Goal: Information Seeking & Learning: Compare options

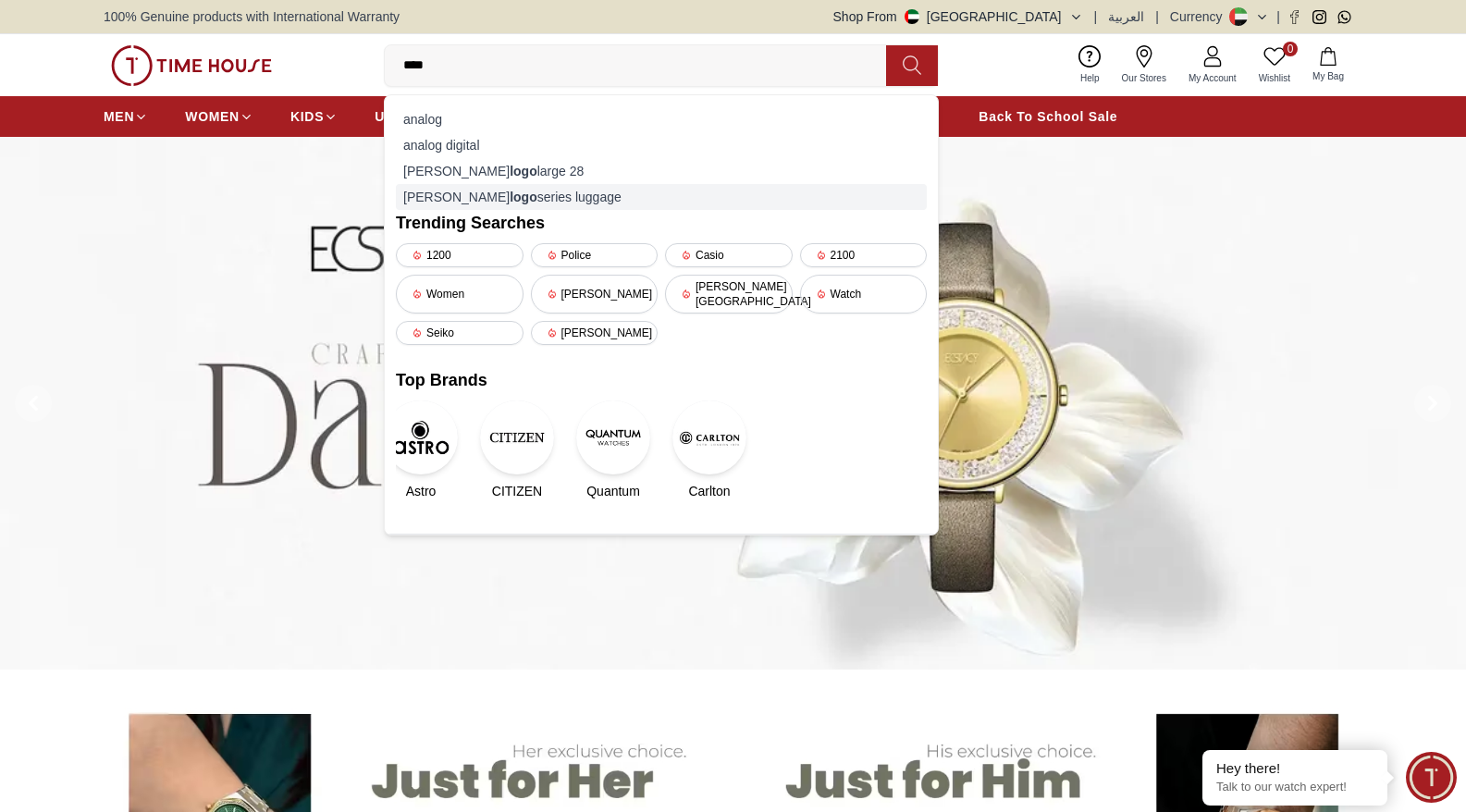
type input "****"
click at [441, 195] on div "[PERSON_NAME] logo series luggage" at bounding box center [661, 197] width 531 height 26
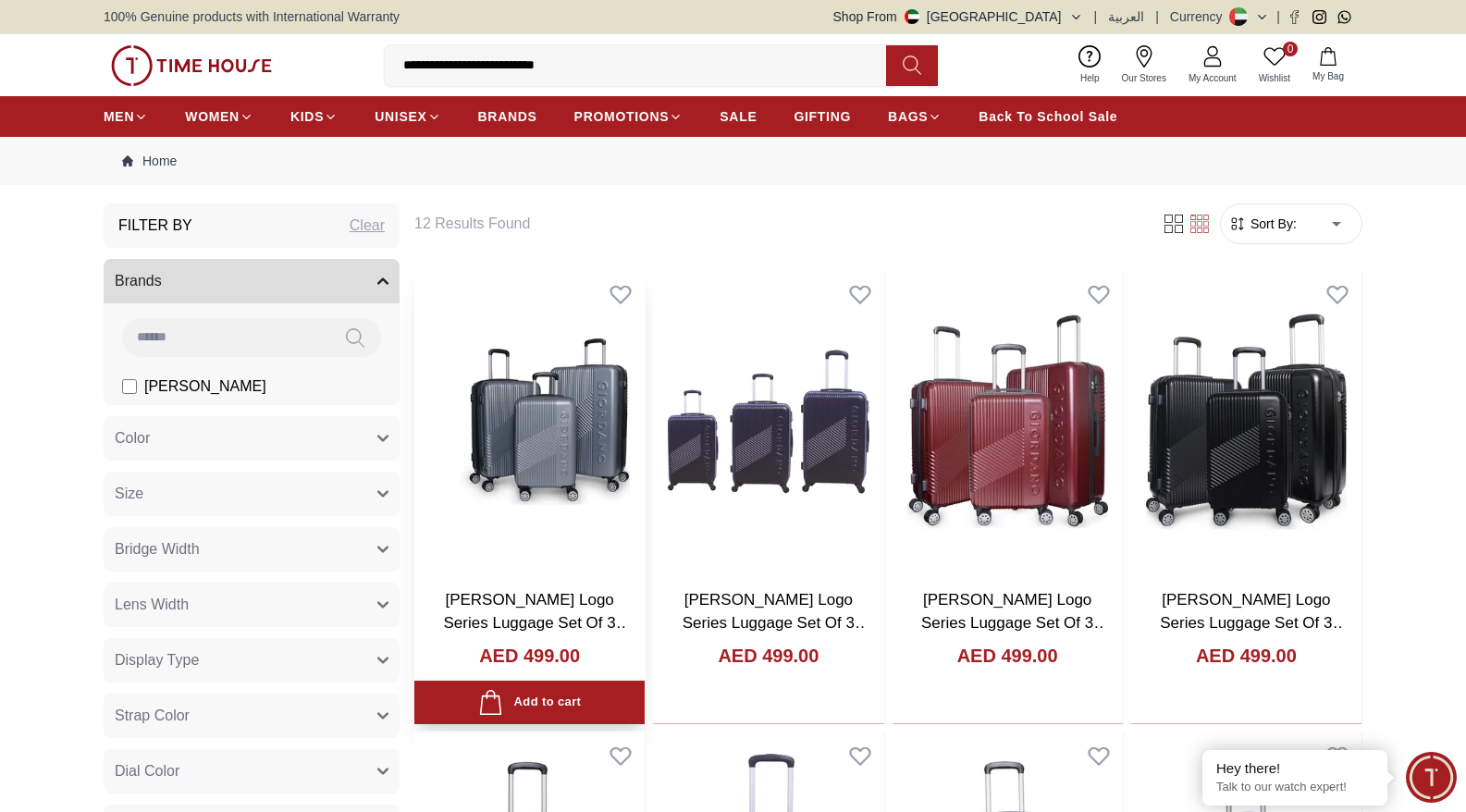
click at [581, 419] on img at bounding box center [530, 421] width 231 height 303
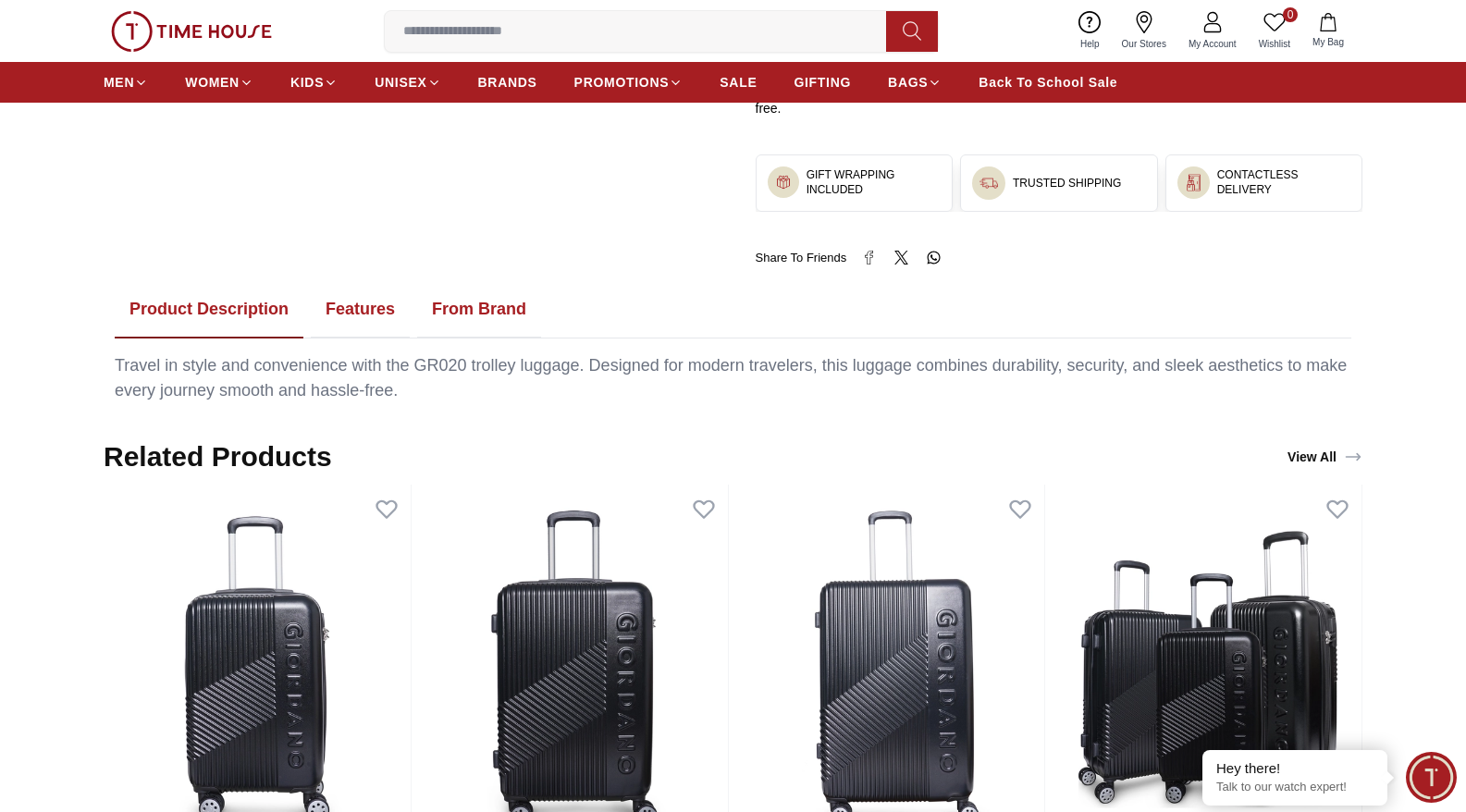
scroll to position [895, 0]
click at [369, 320] on button "Features" at bounding box center [361, 309] width 99 height 58
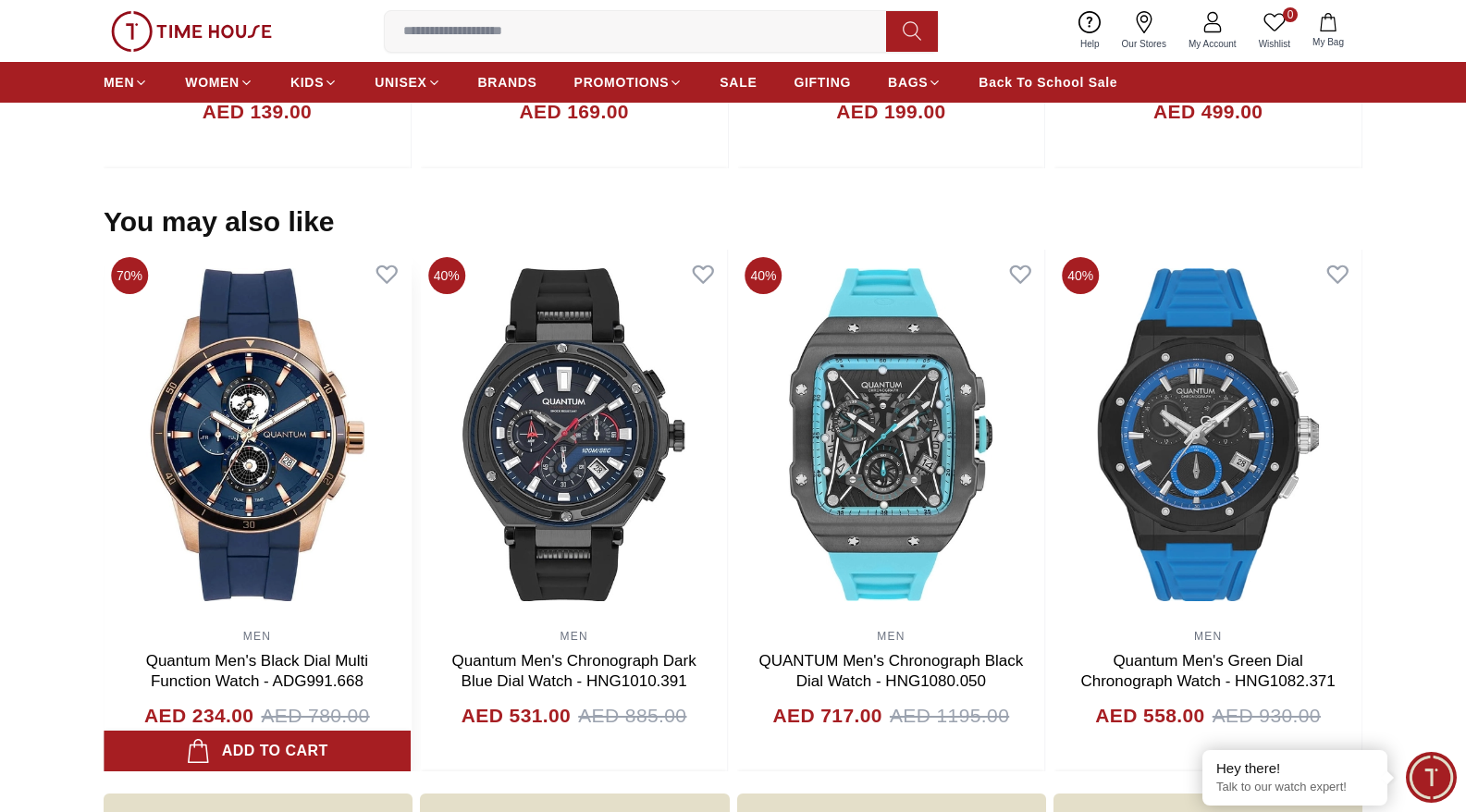
scroll to position [2340, 0]
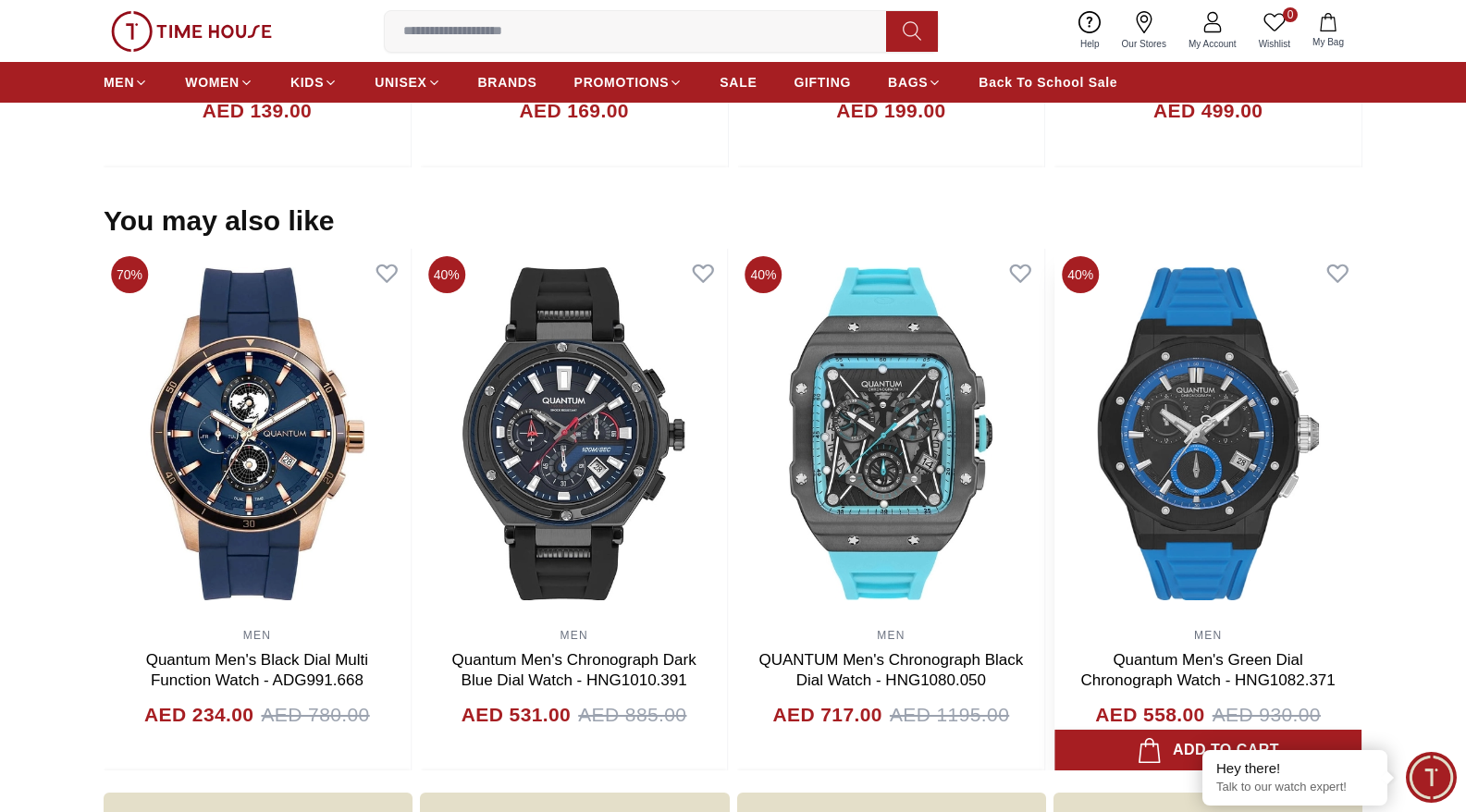
click at [1240, 426] on img at bounding box center [1208, 433] width 307 height 370
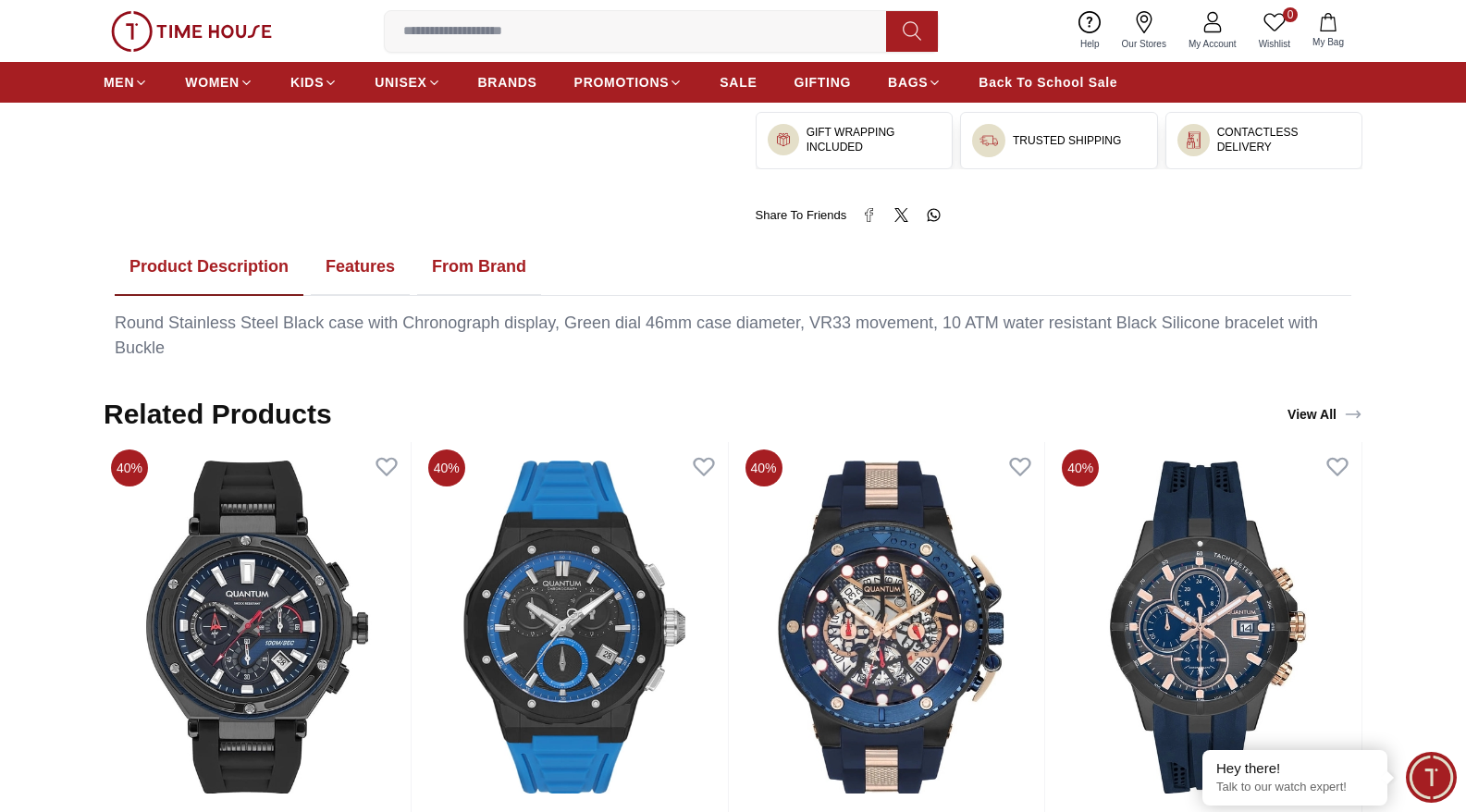
scroll to position [923, 0]
click at [359, 274] on button "Features" at bounding box center [361, 266] width 99 height 58
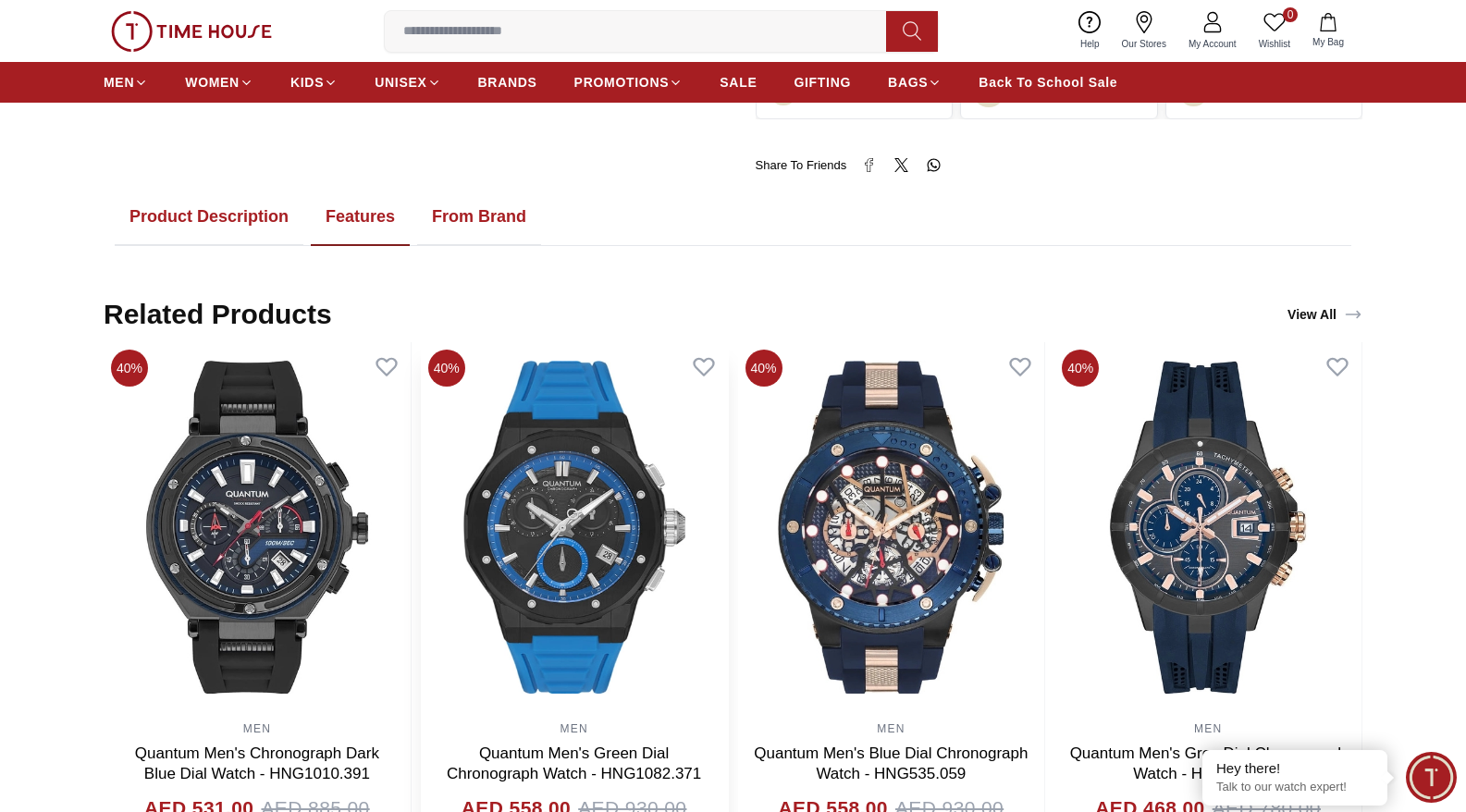
scroll to position [967, 0]
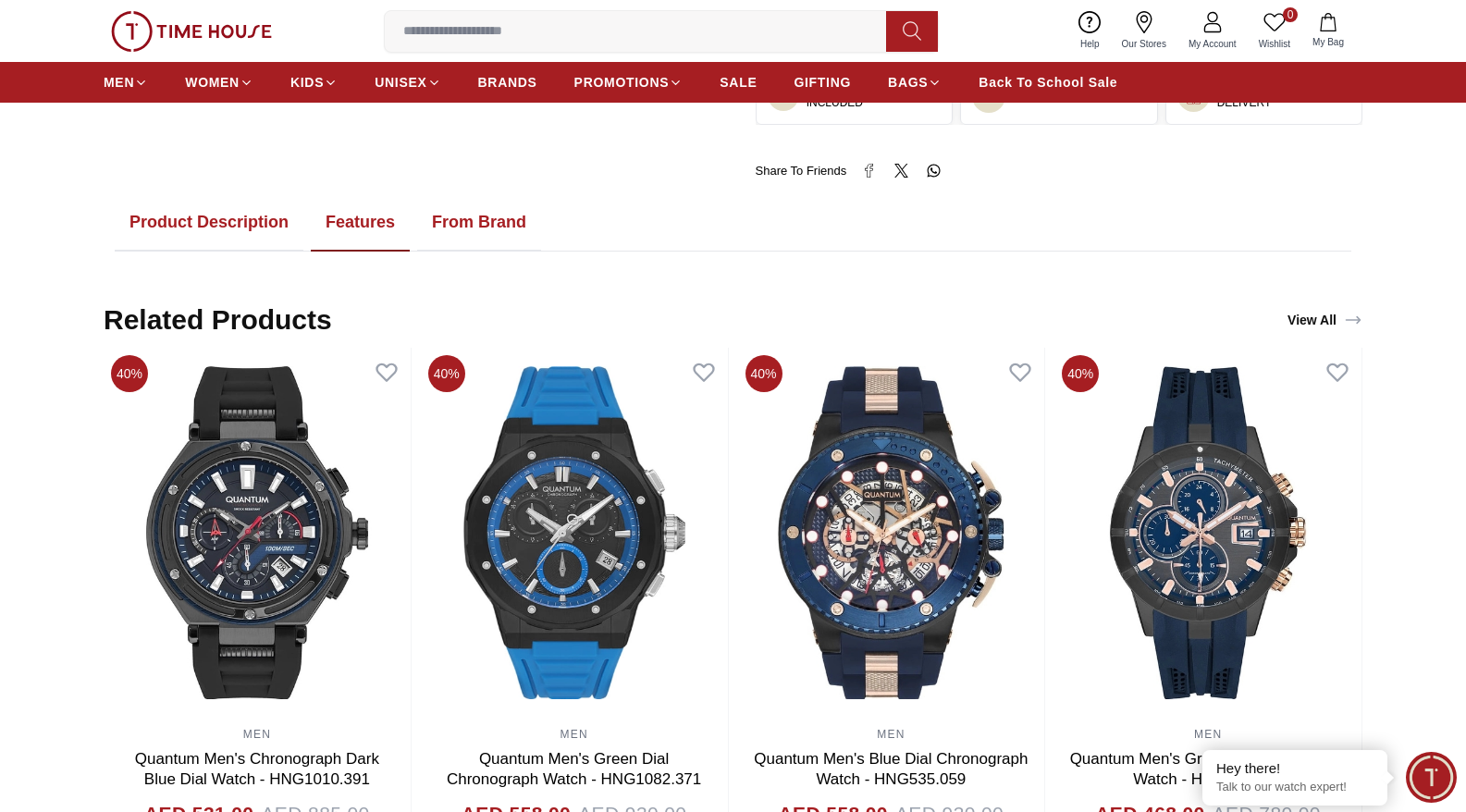
click at [457, 224] on button "From Brand" at bounding box center [479, 223] width 124 height 58
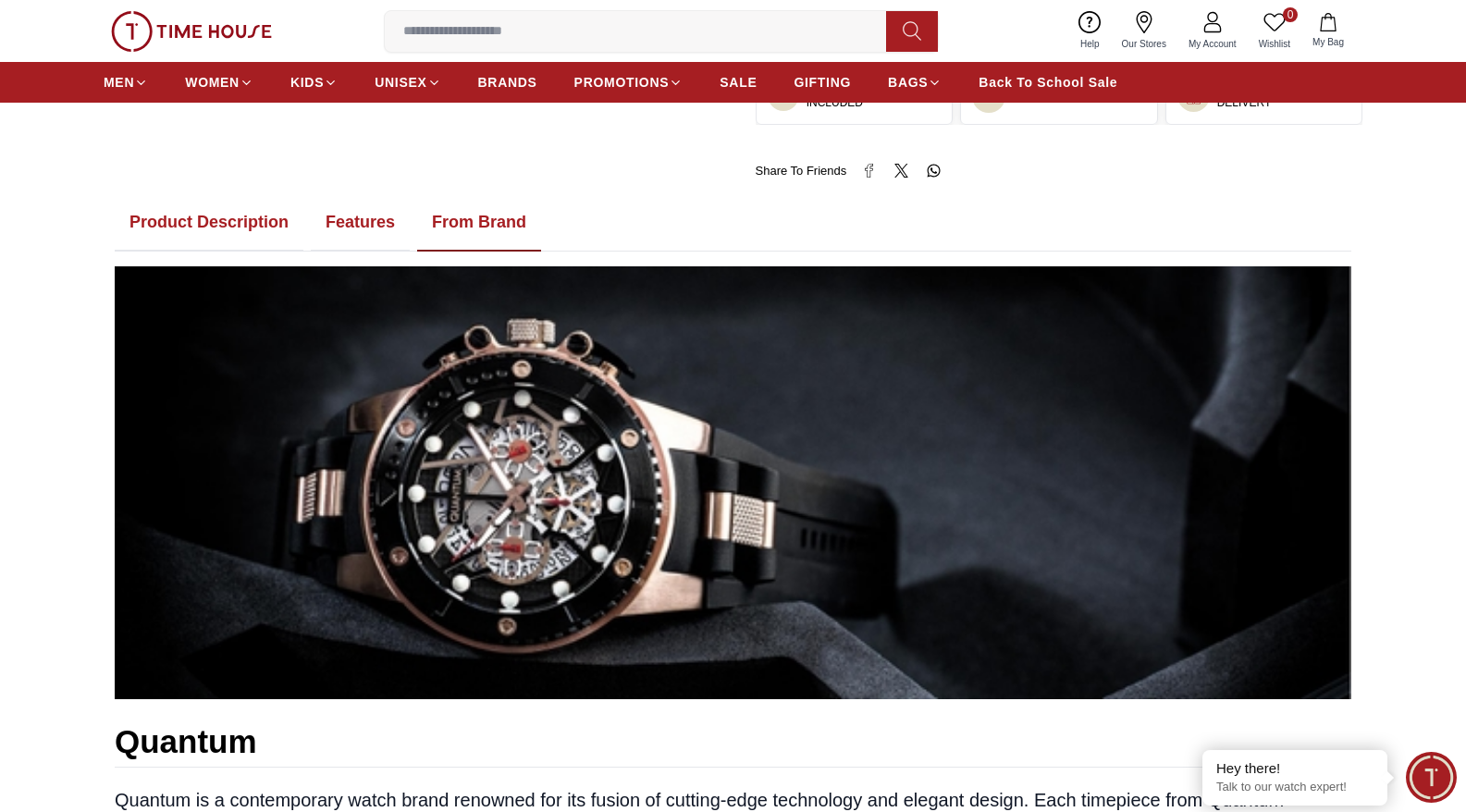
click at [343, 218] on button "Features" at bounding box center [361, 223] width 99 height 58
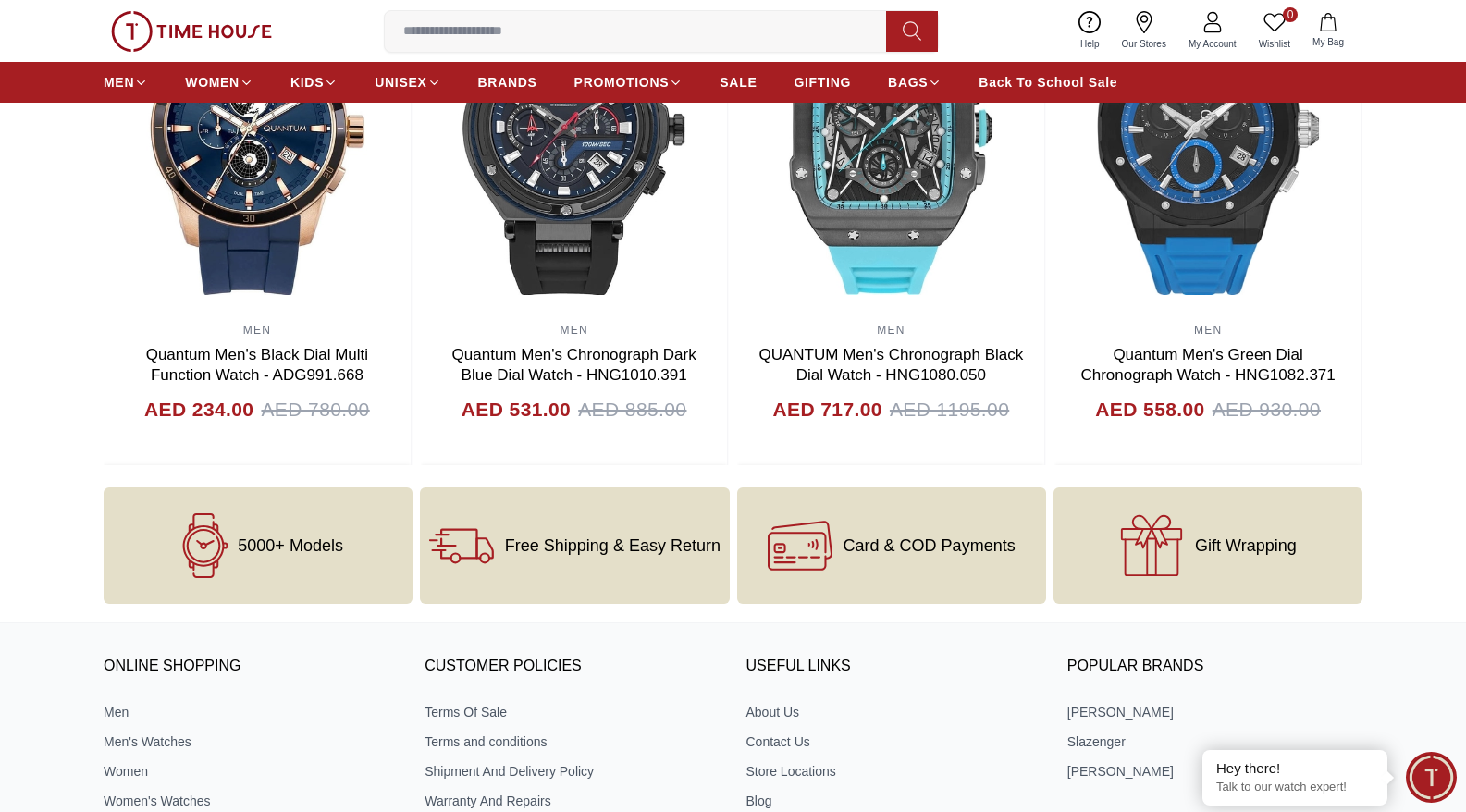
scroll to position [1964, 0]
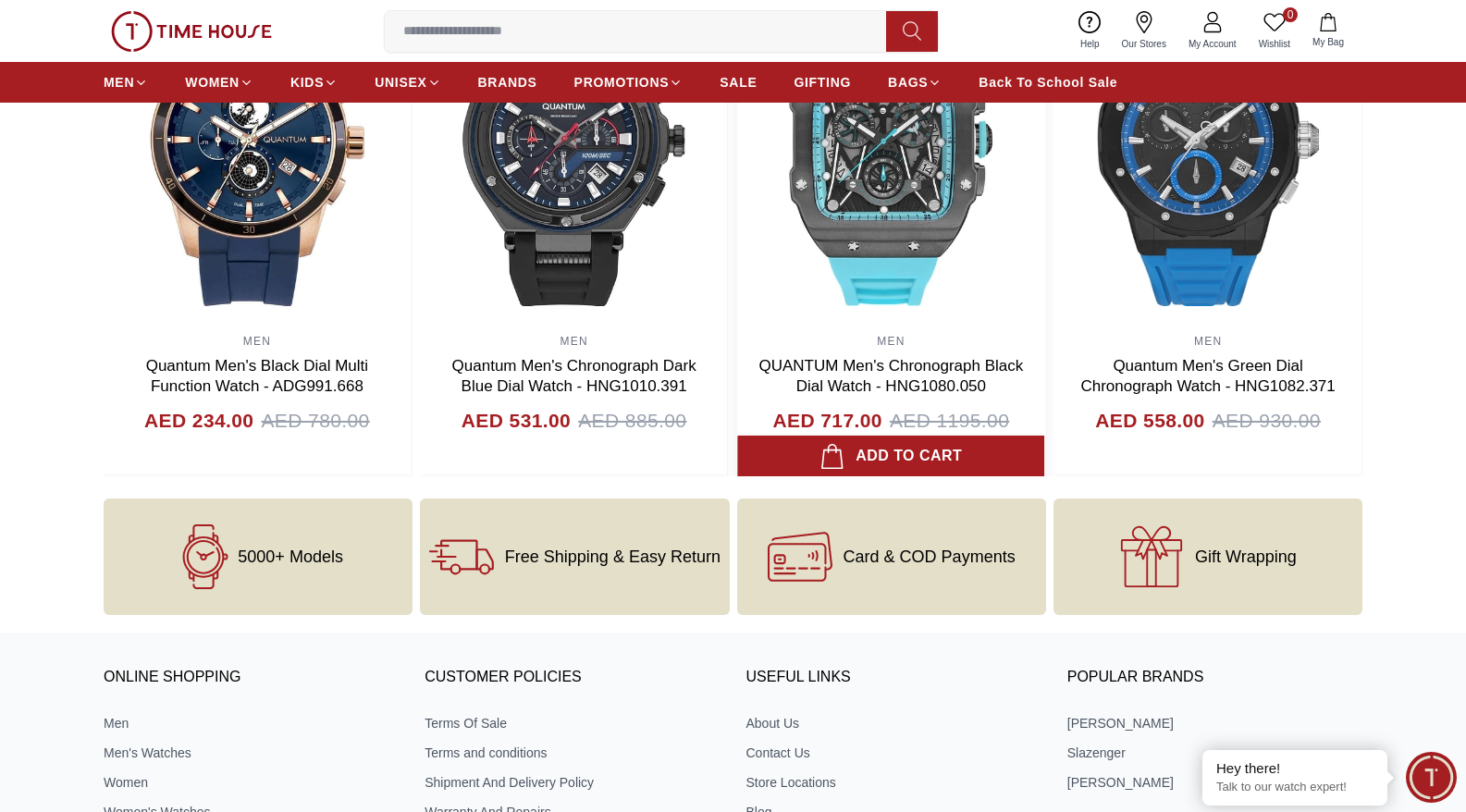
click at [899, 154] on img at bounding box center [892, 139] width 307 height 370
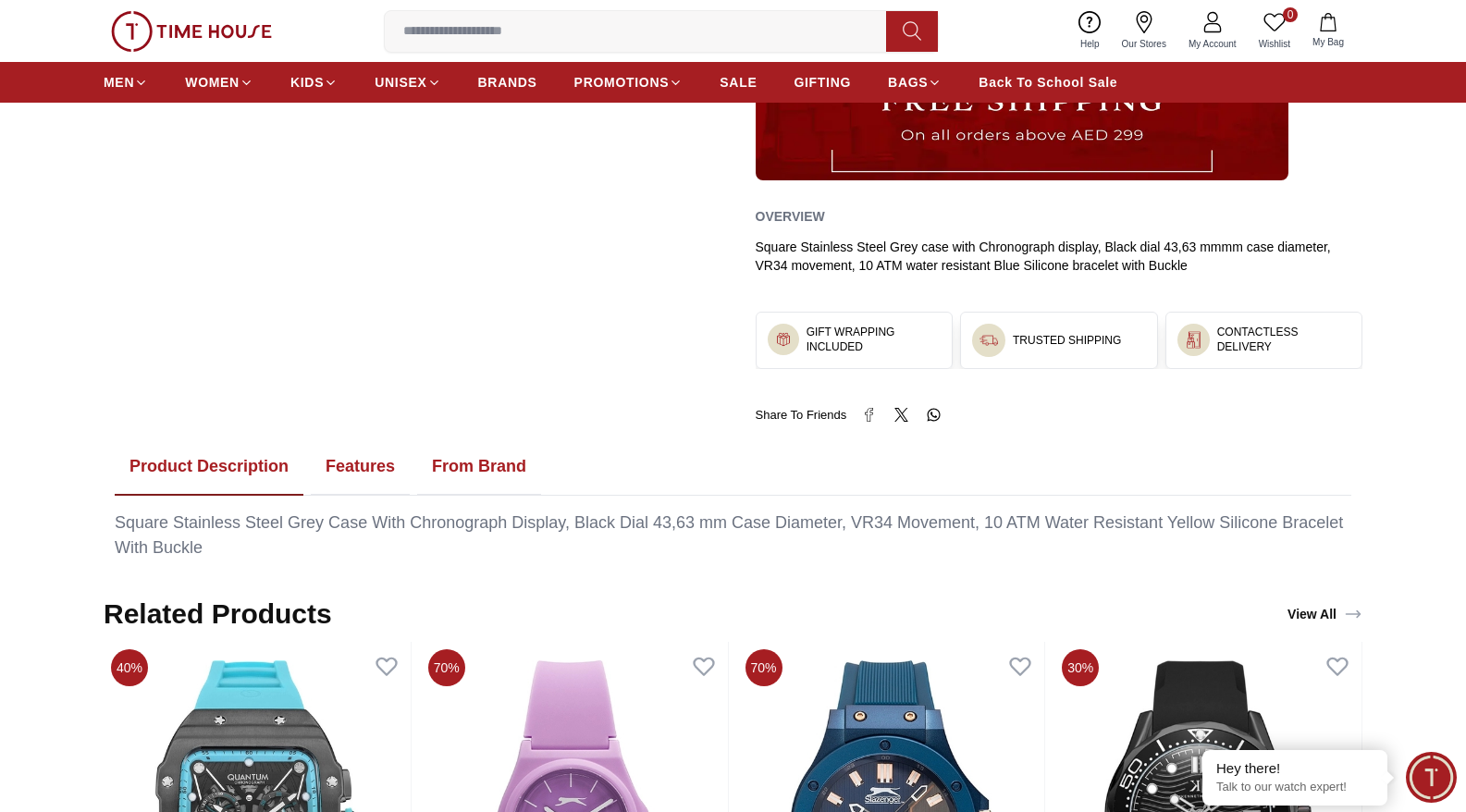
scroll to position [730, 0]
click at [372, 468] on button "Features" at bounding box center [361, 466] width 99 height 58
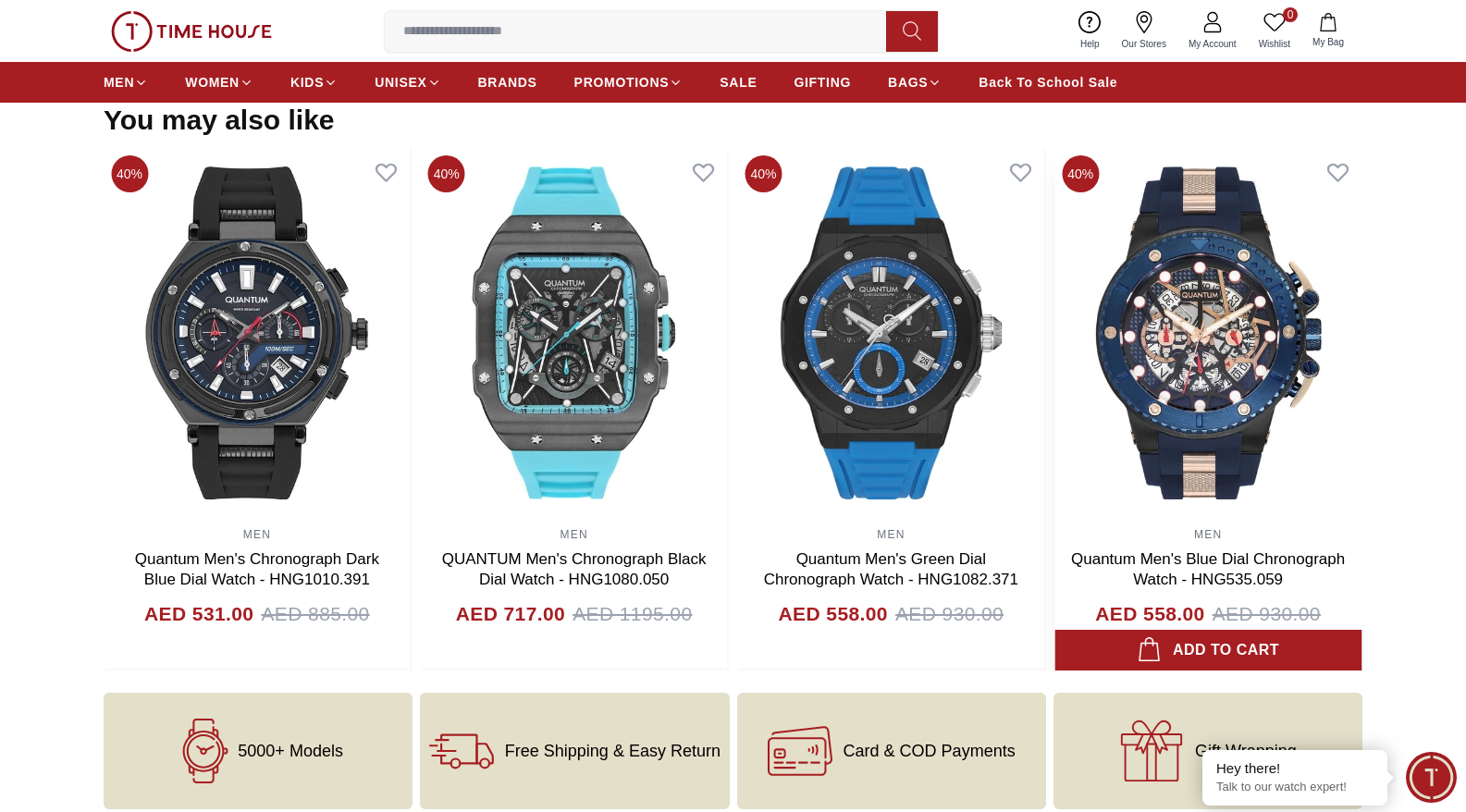
scroll to position [2198, 0]
click at [1273, 450] on img at bounding box center [1208, 332] width 307 height 370
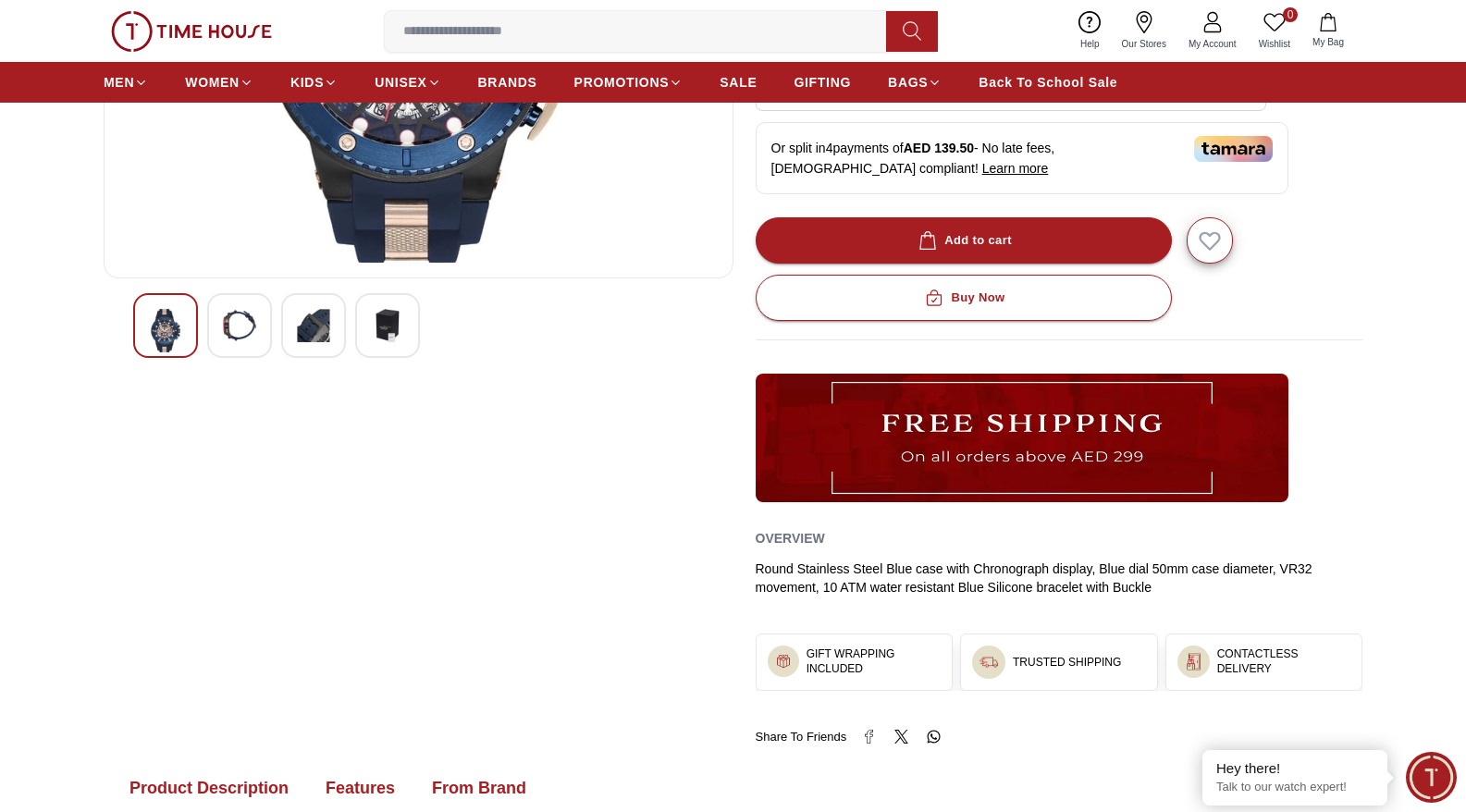
scroll to position [796, 0]
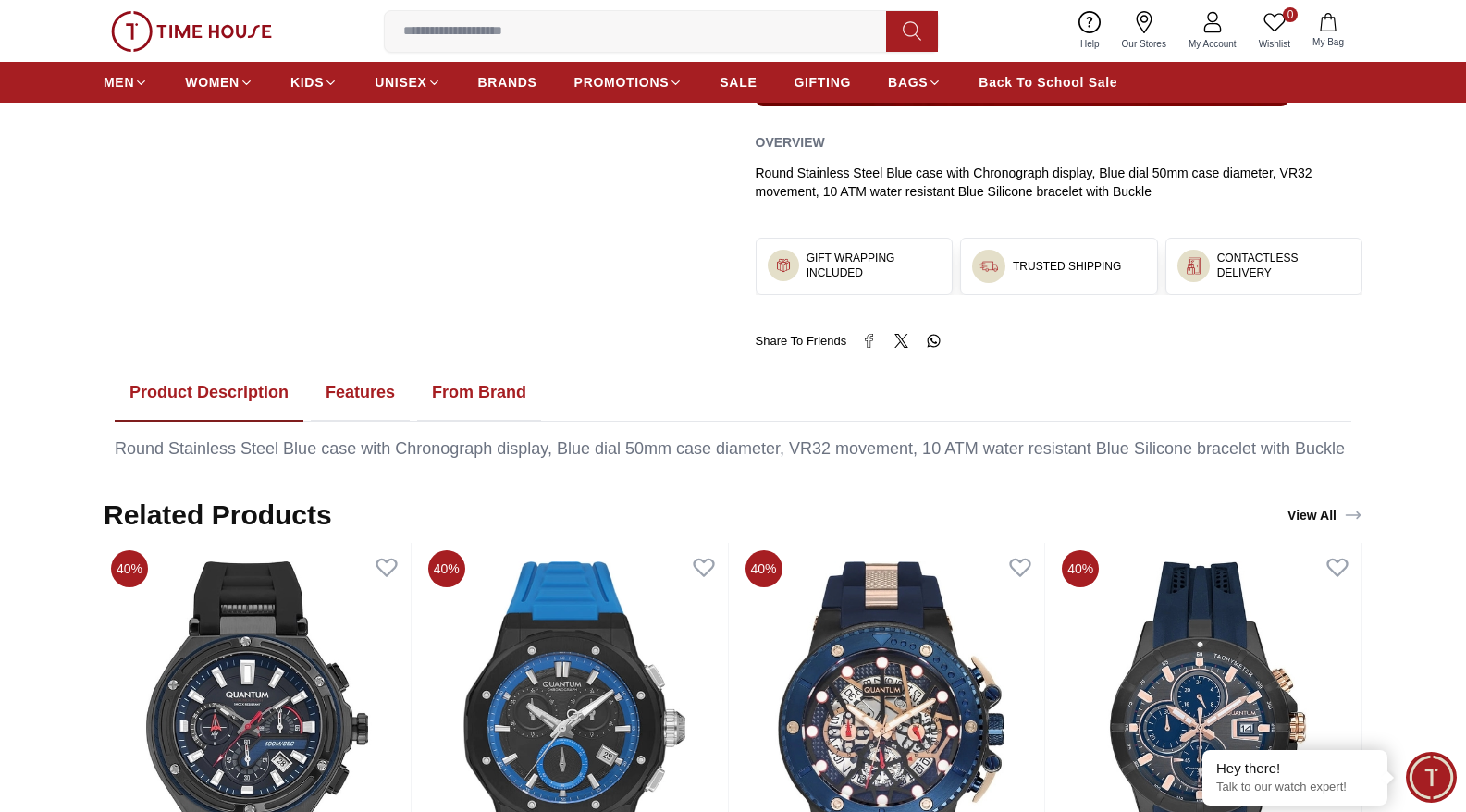
click at [364, 377] on button "Features" at bounding box center [361, 394] width 99 height 58
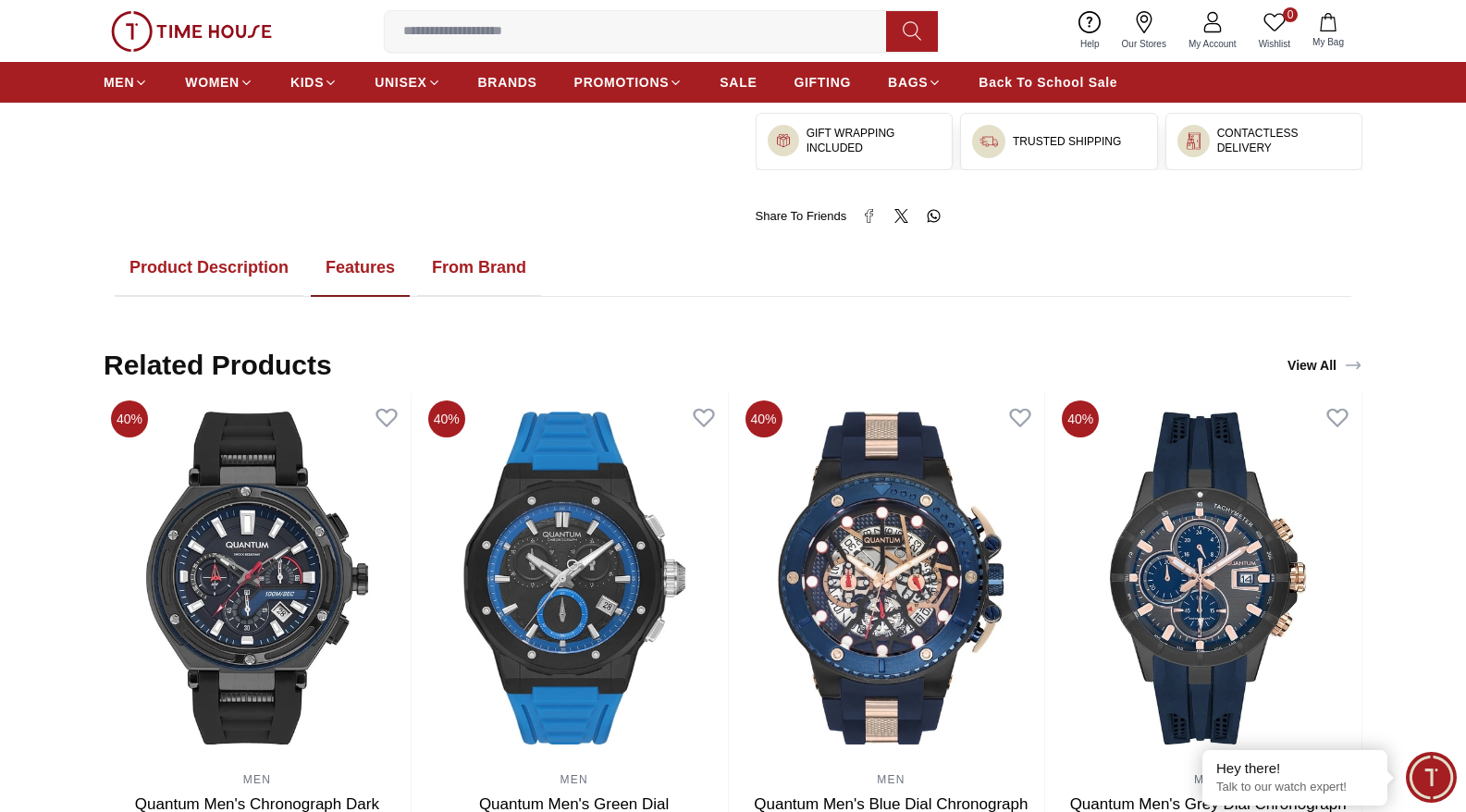
scroll to position [1024, 0]
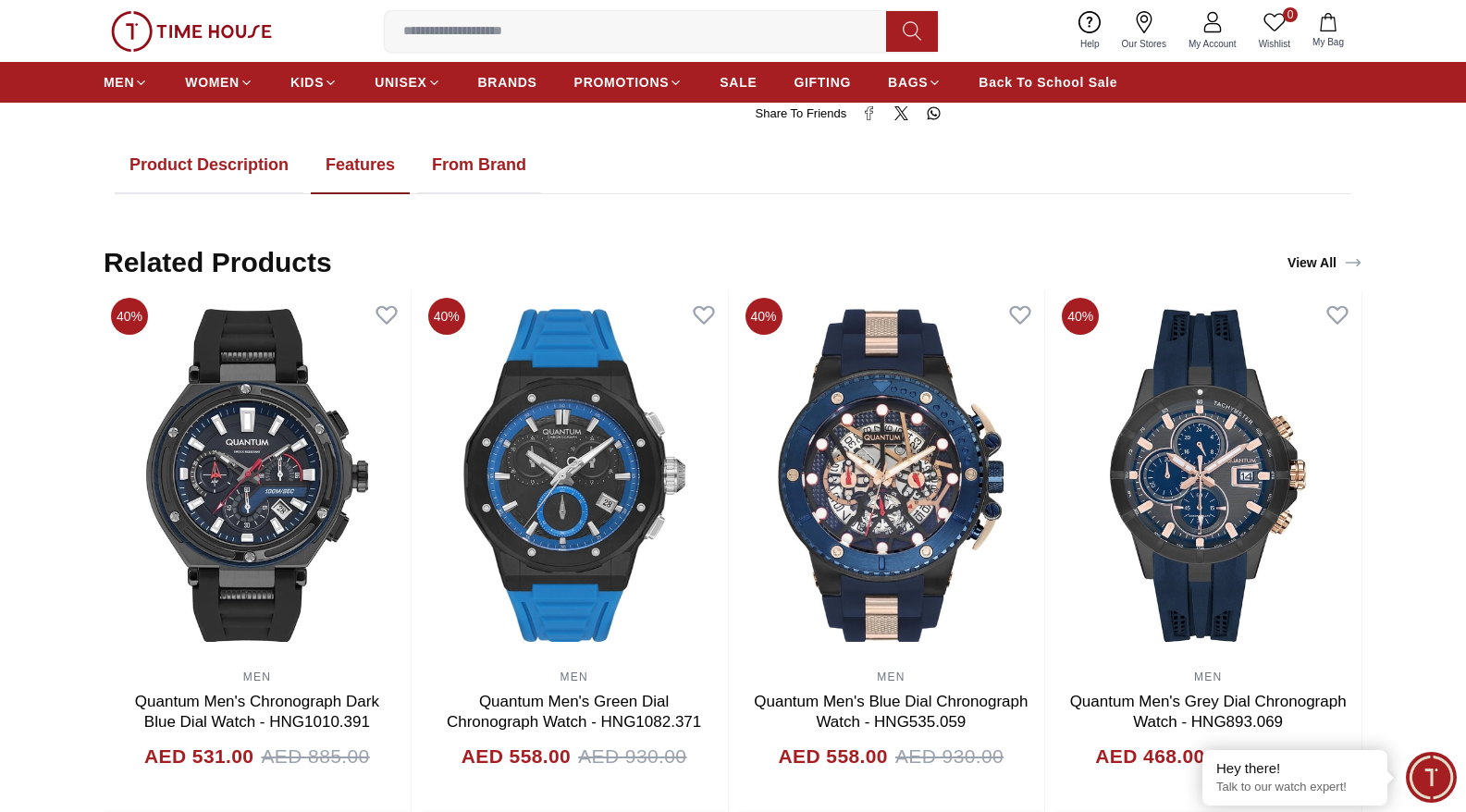
click at [206, 167] on button "Product Description" at bounding box center [209, 166] width 189 height 58
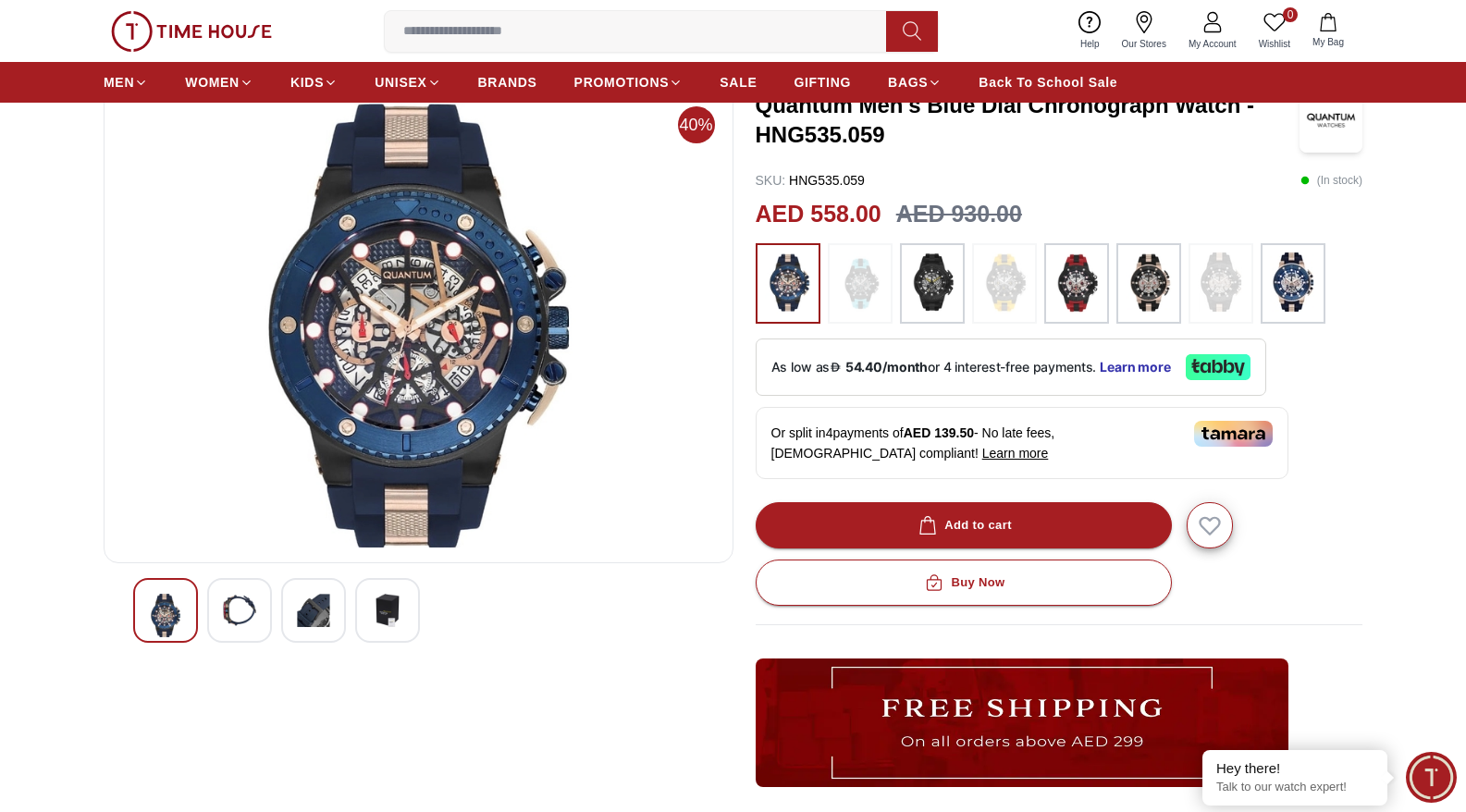
scroll to position [0, 0]
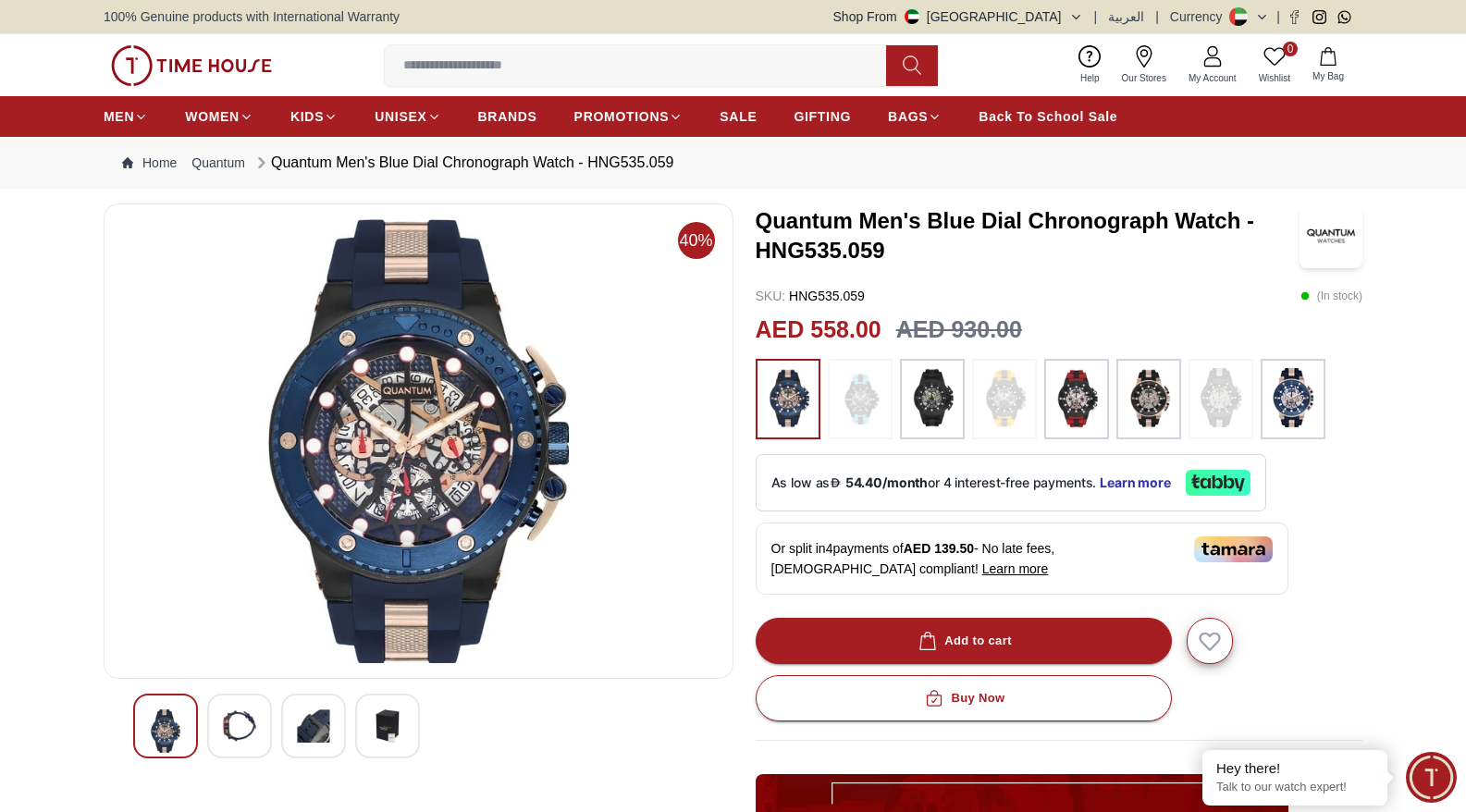
click at [200, 64] on img at bounding box center [192, 66] width 161 height 41
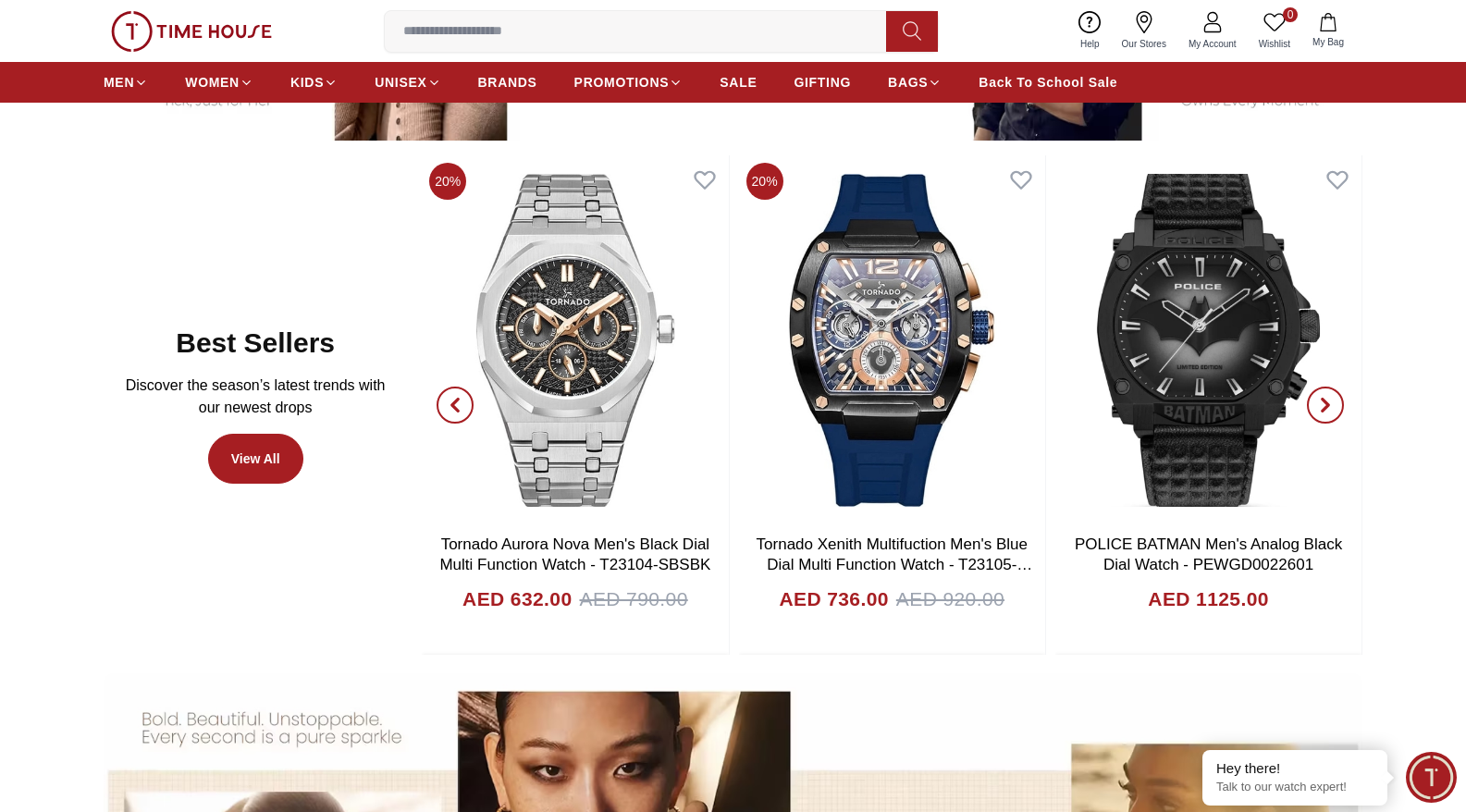
scroll to position [1035, 0]
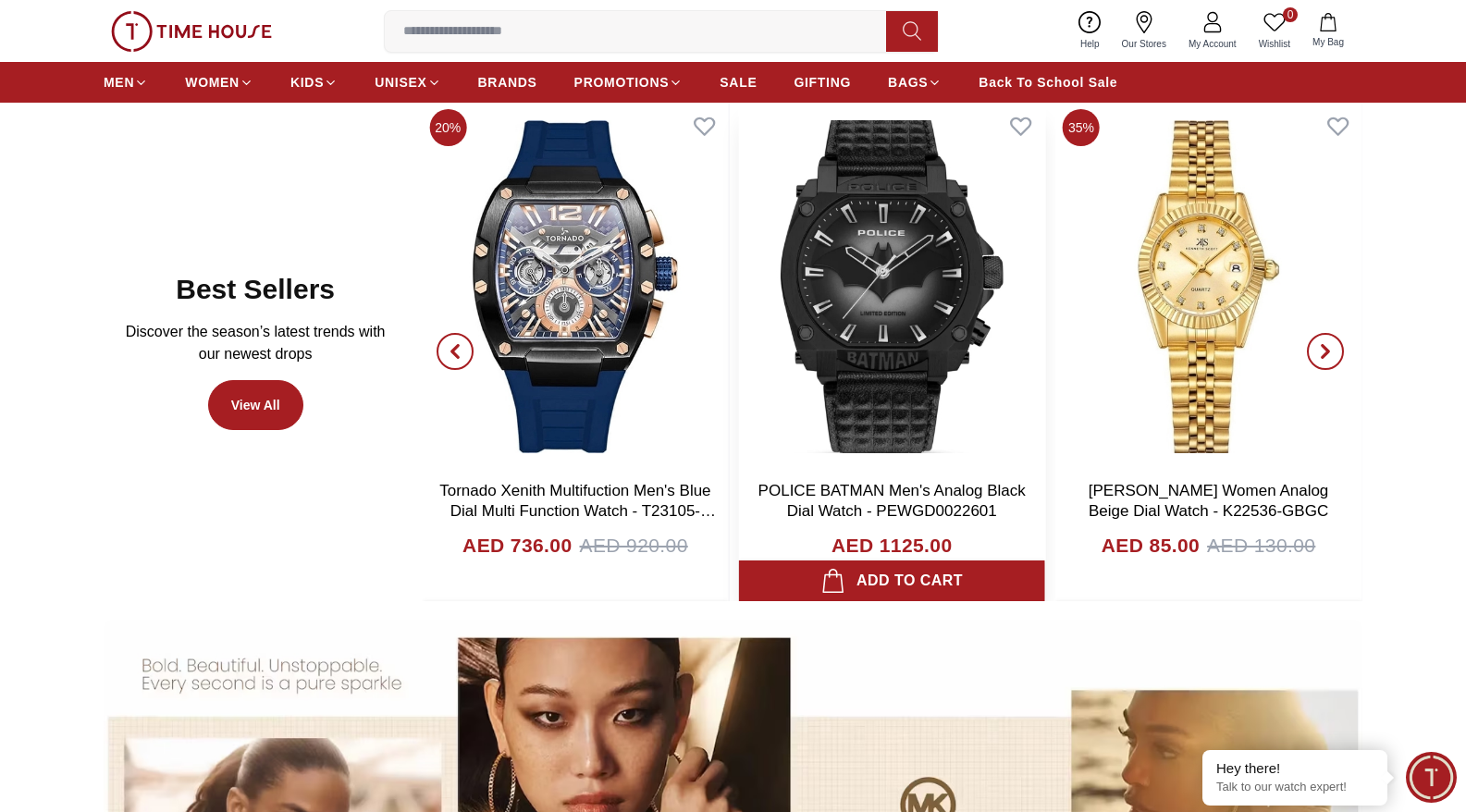
click at [842, 283] on img at bounding box center [893, 286] width 306 height 370
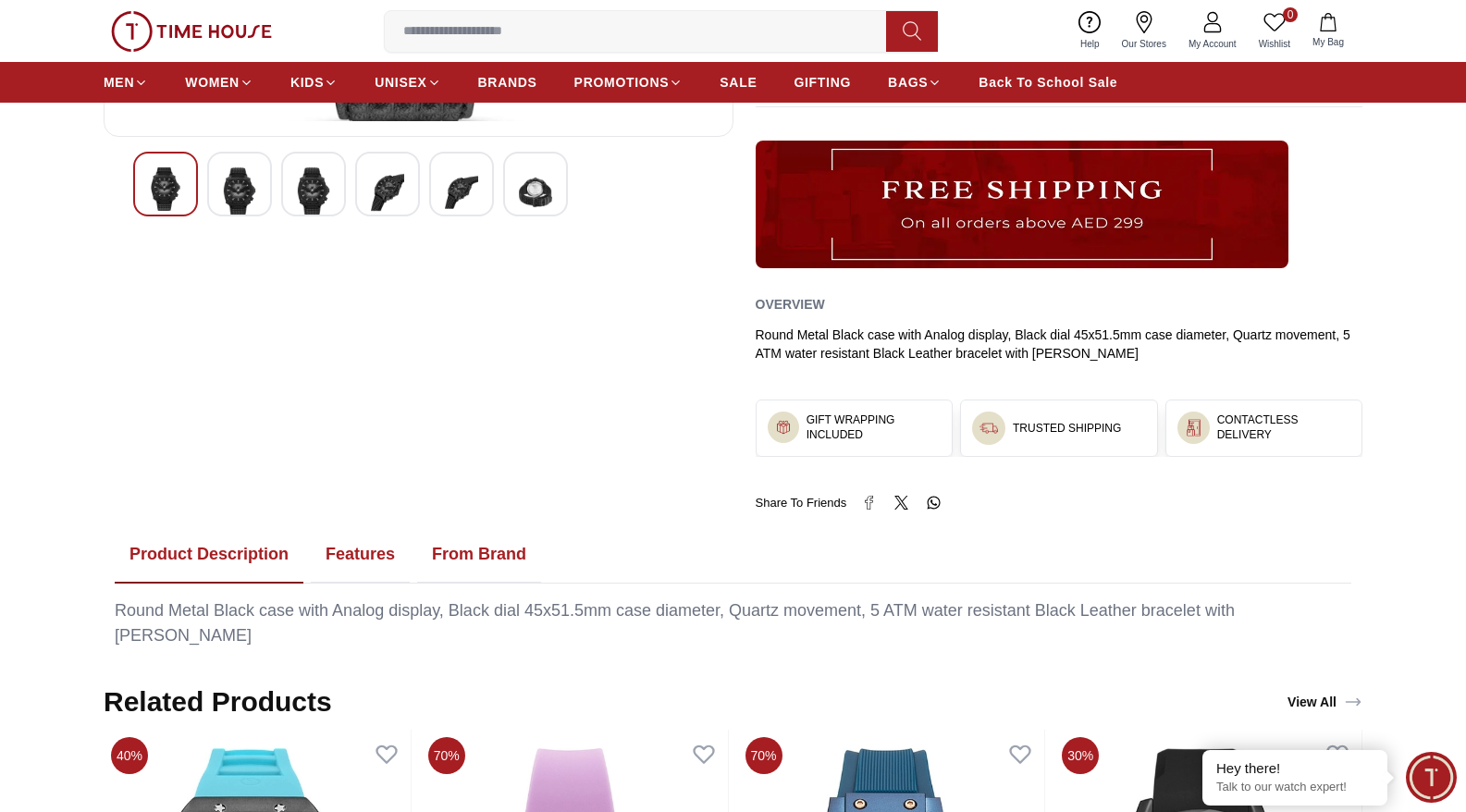
scroll to position [655, 0]
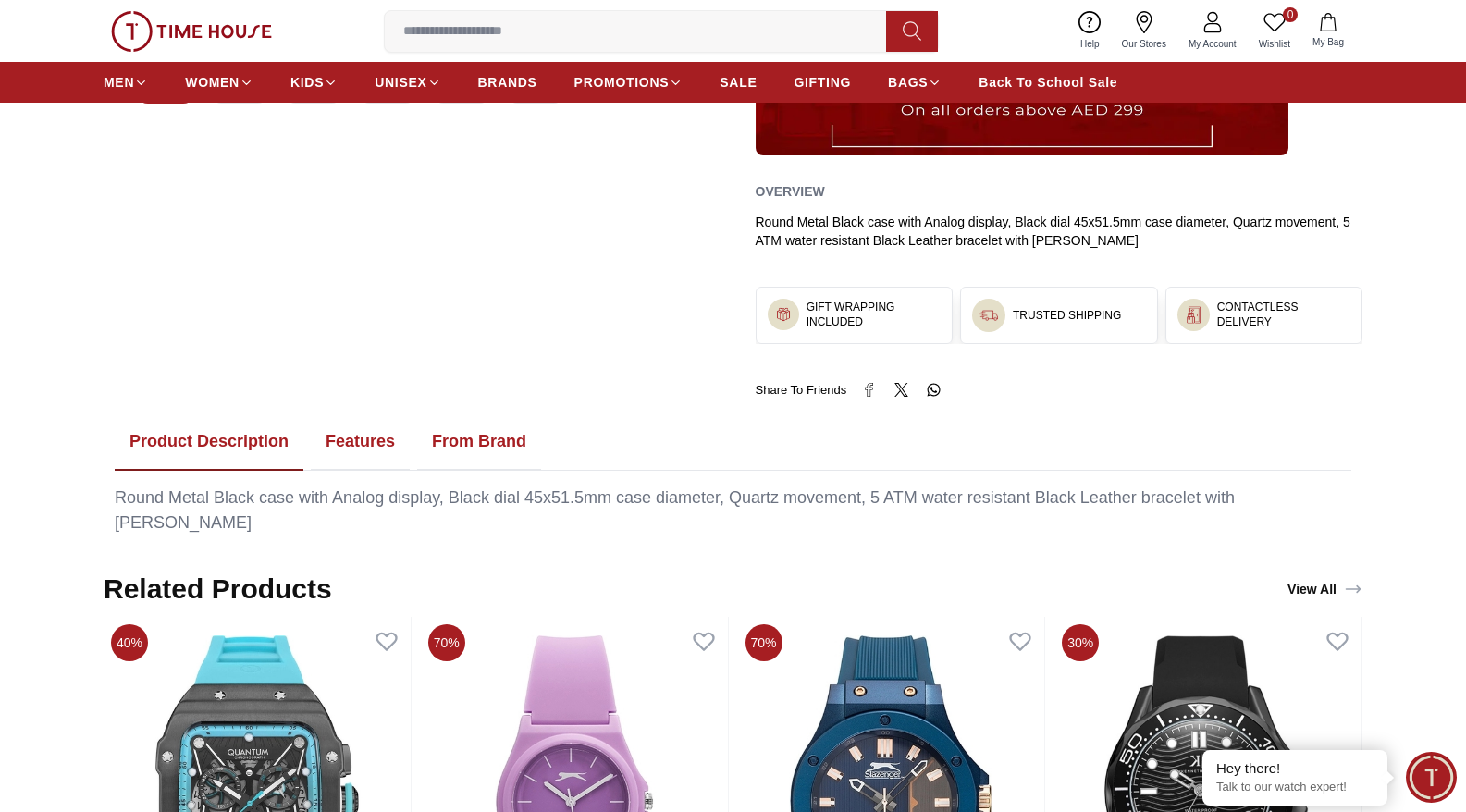
click at [368, 441] on button "Features" at bounding box center [361, 442] width 99 height 58
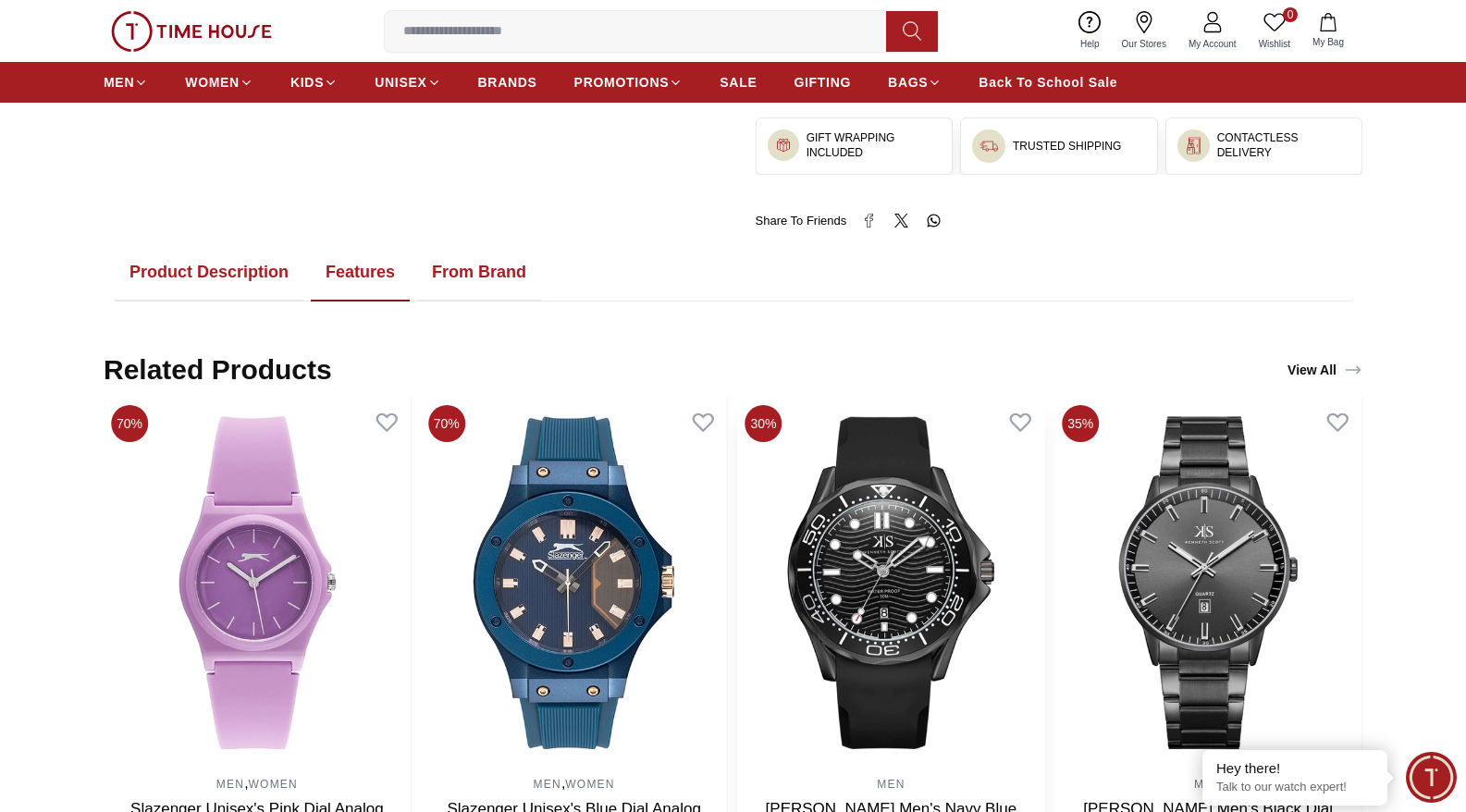
scroll to position [416, 0]
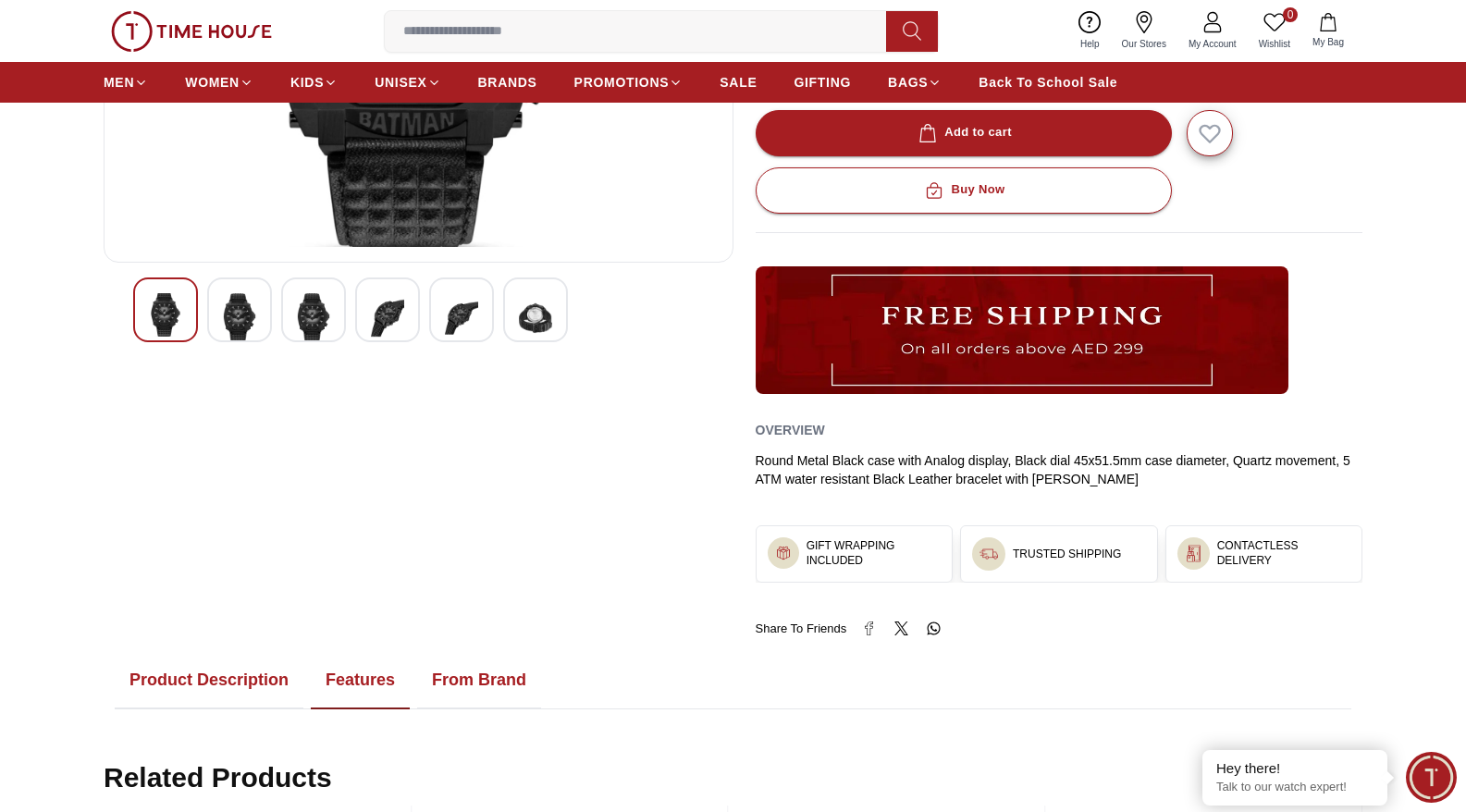
click at [180, 34] on img at bounding box center [192, 31] width 161 height 41
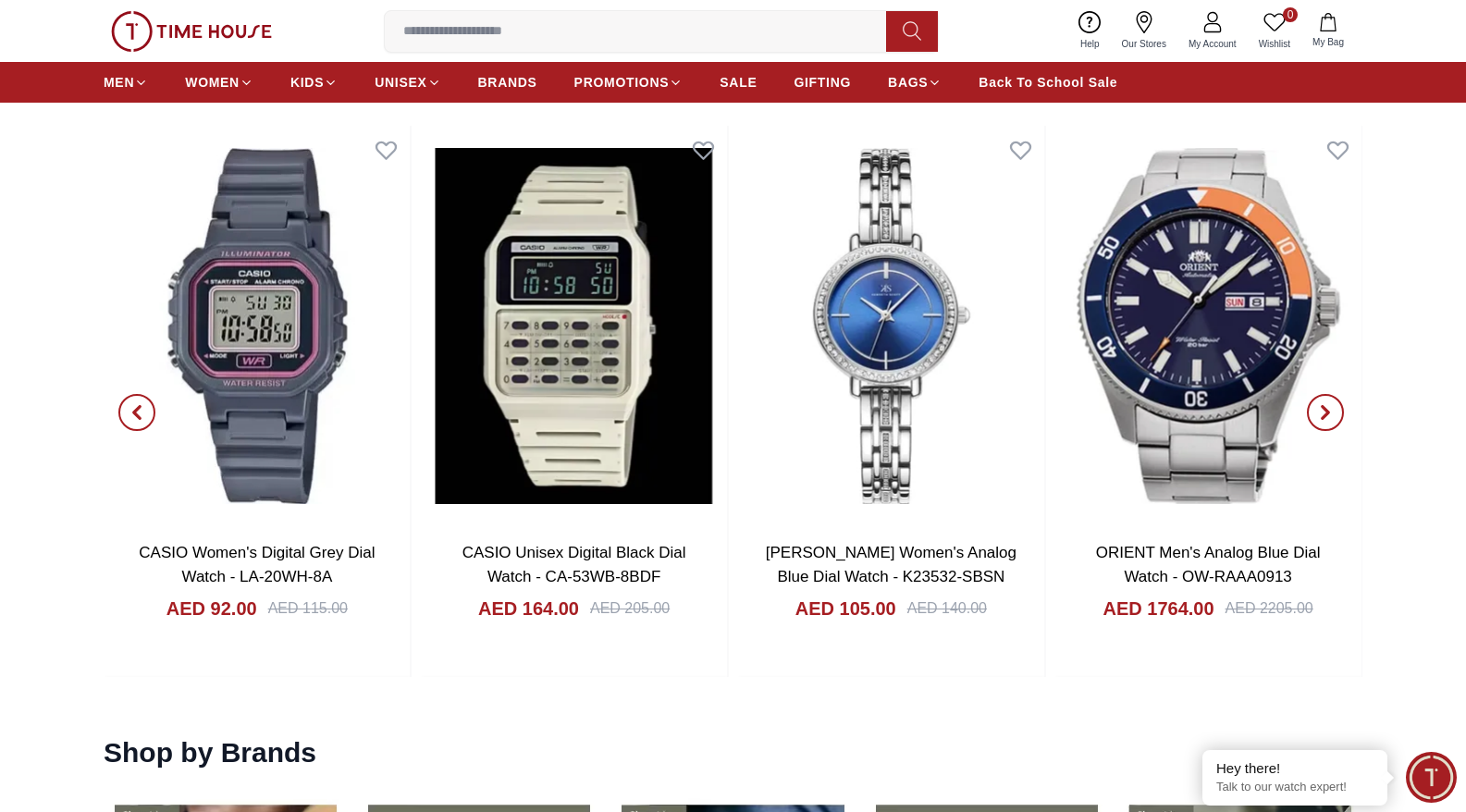
scroll to position [2088, 0]
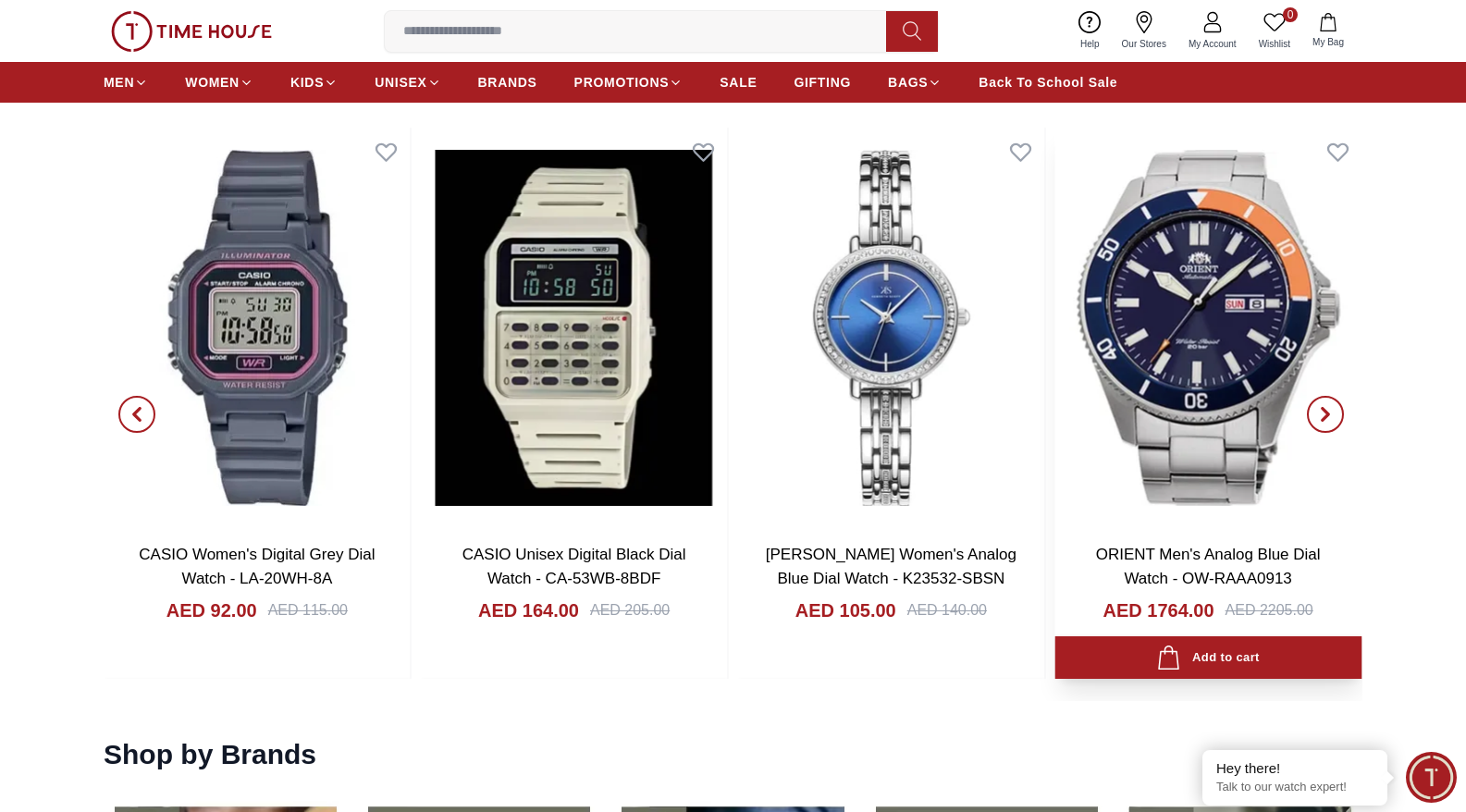
click at [1182, 335] on img at bounding box center [1208, 328] width 307 height 402
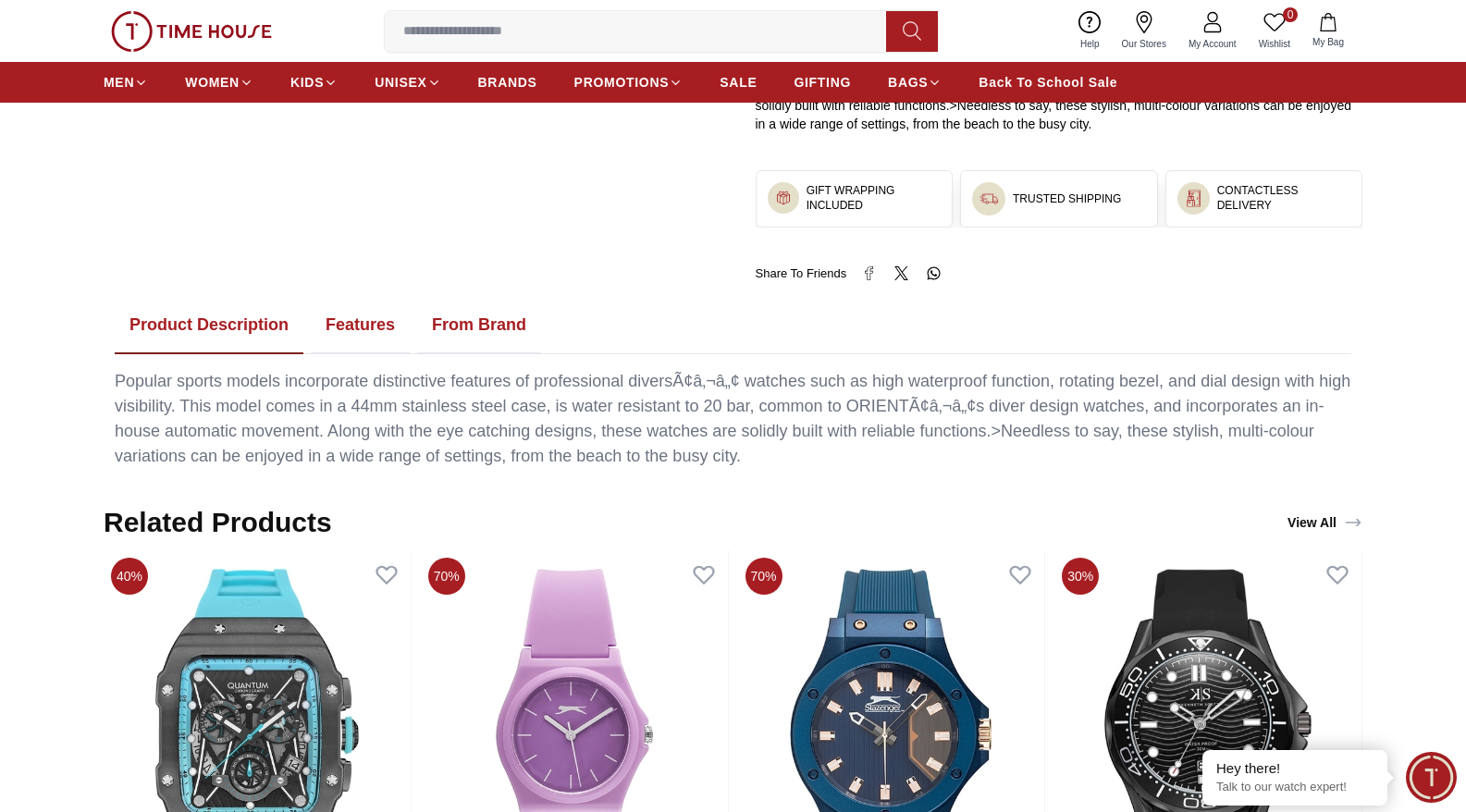
scroll to position [852, 0]
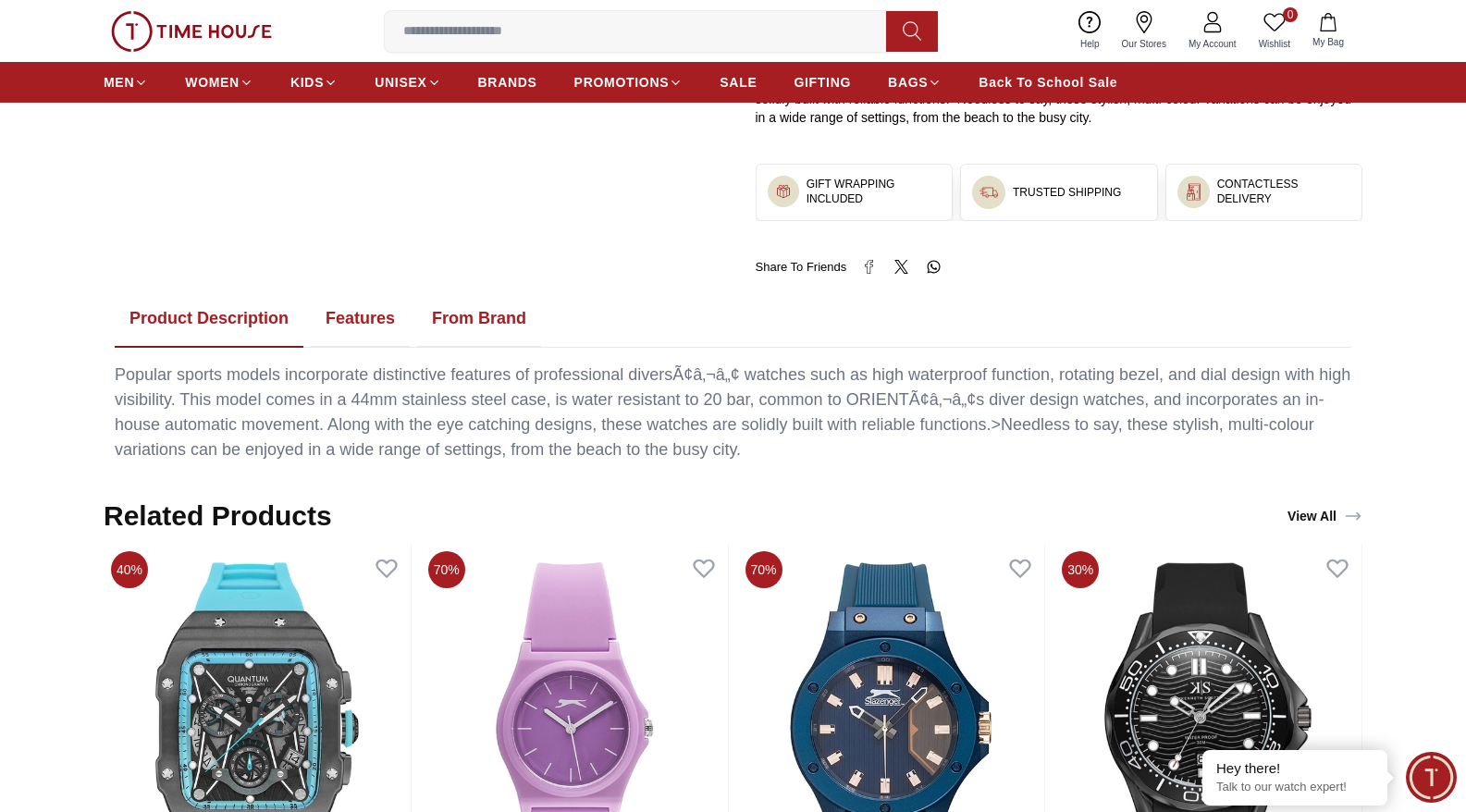
click at [368, 320] on button "Features" at bounding box center [361, 319] width 99 height 58
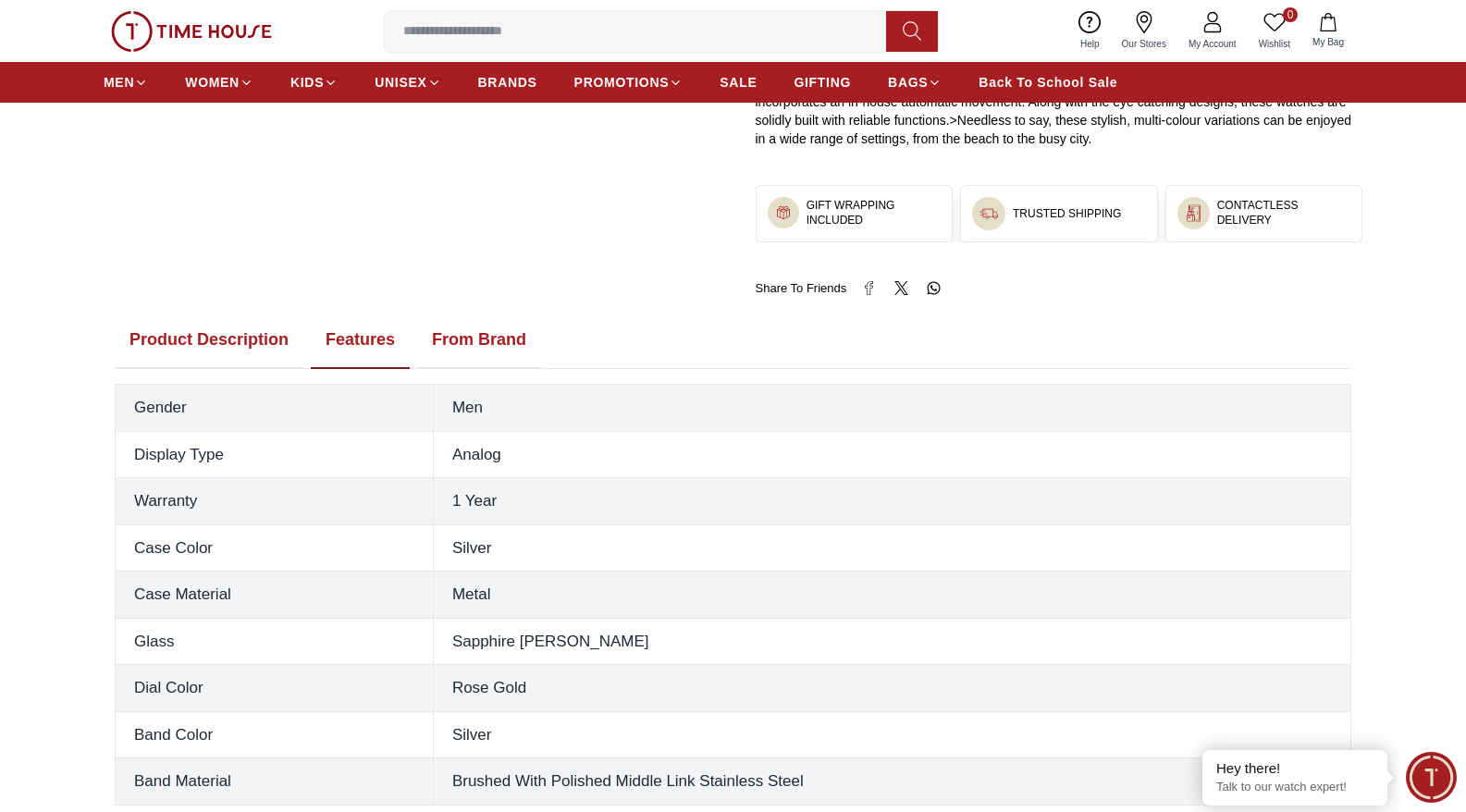
scroll to position [832, 0]
click at [278, 341] on button "Product Description" at bounding box center [209, 340] width 189 height 58
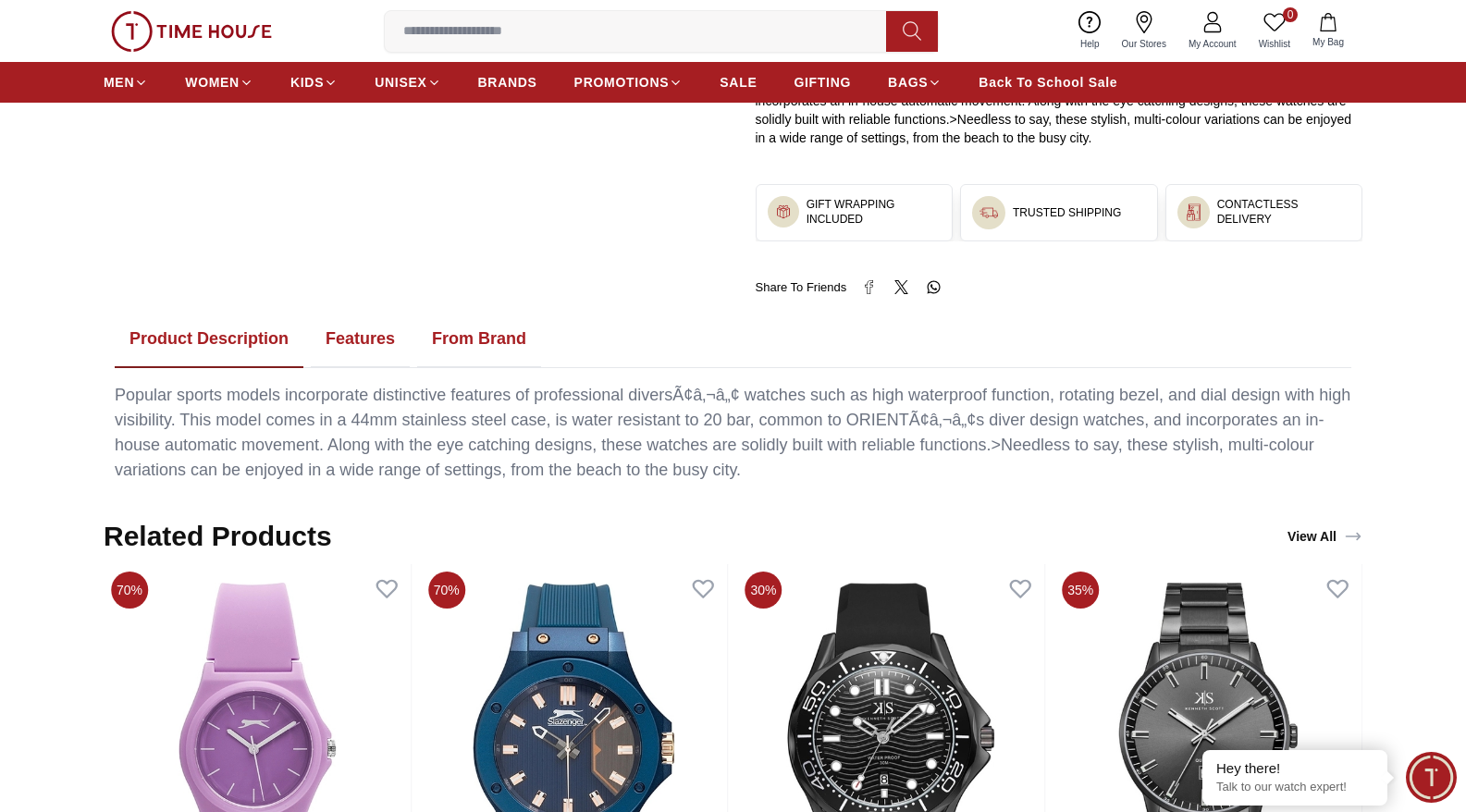
click at [390, 334] on button "Features" at bounding box center [361, 340] width 99 height 58
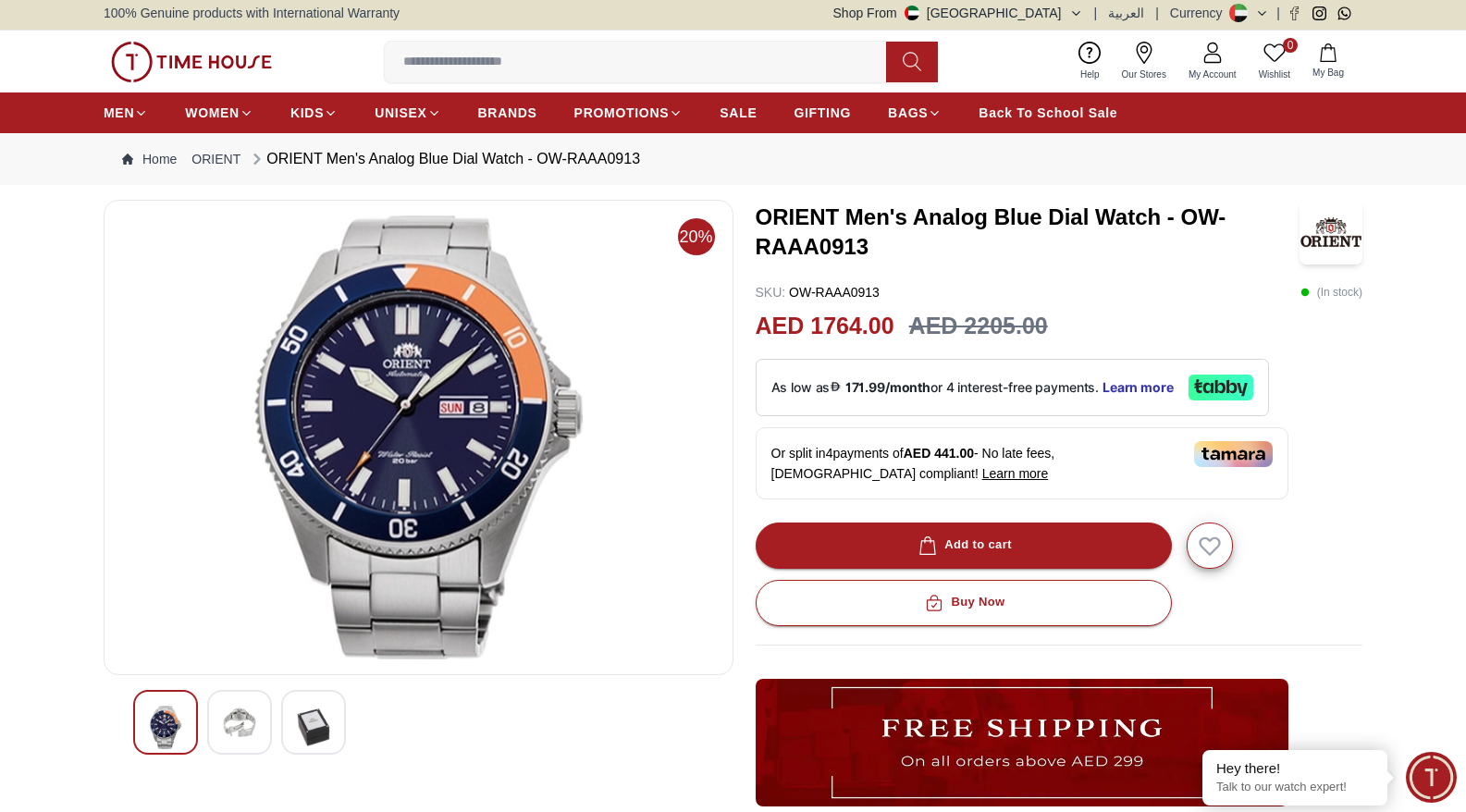
scroll to position [0, 0]
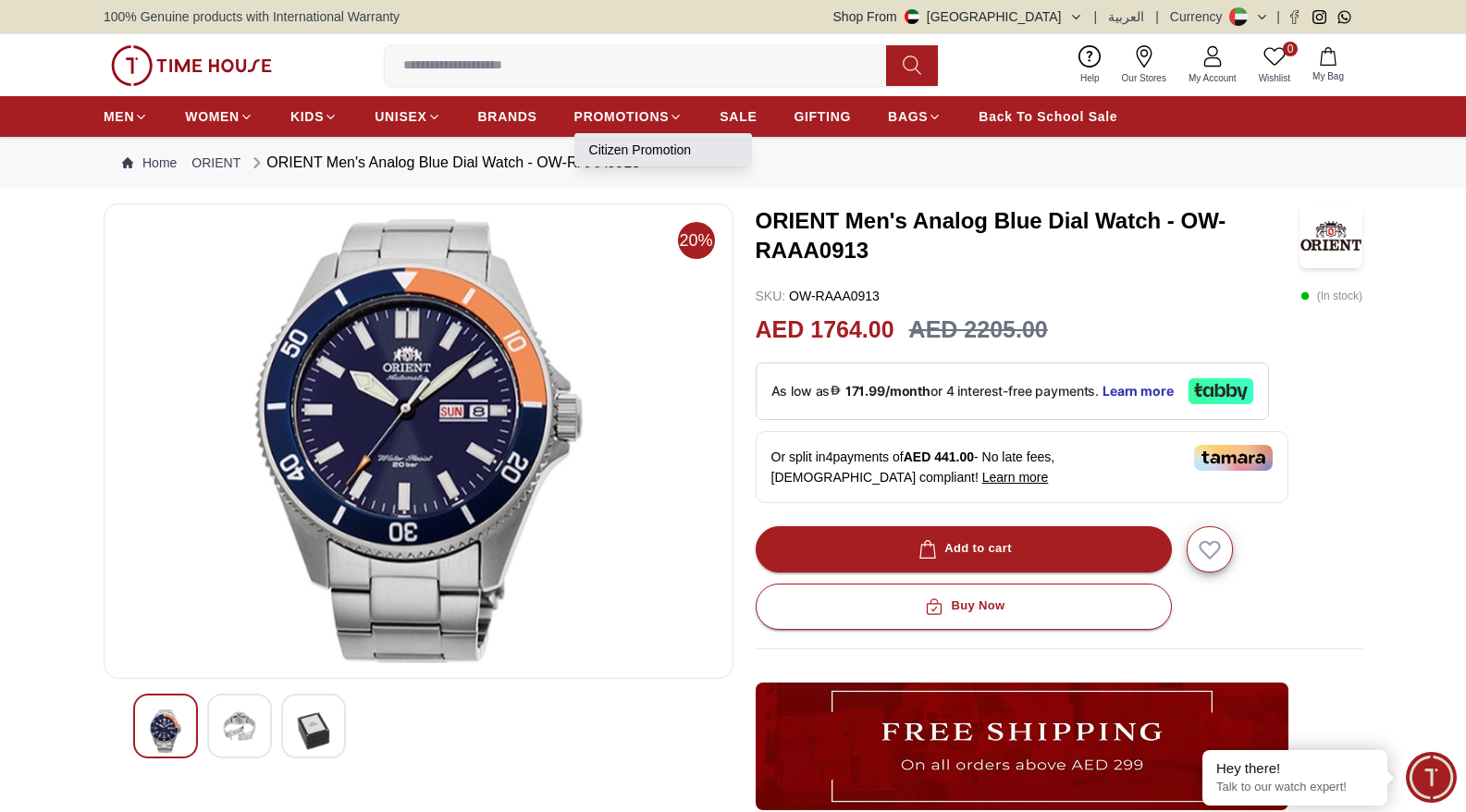
click at [648, 154] on link "Citizen Promotion" at bounding box center [663, 149] width 148 height 19
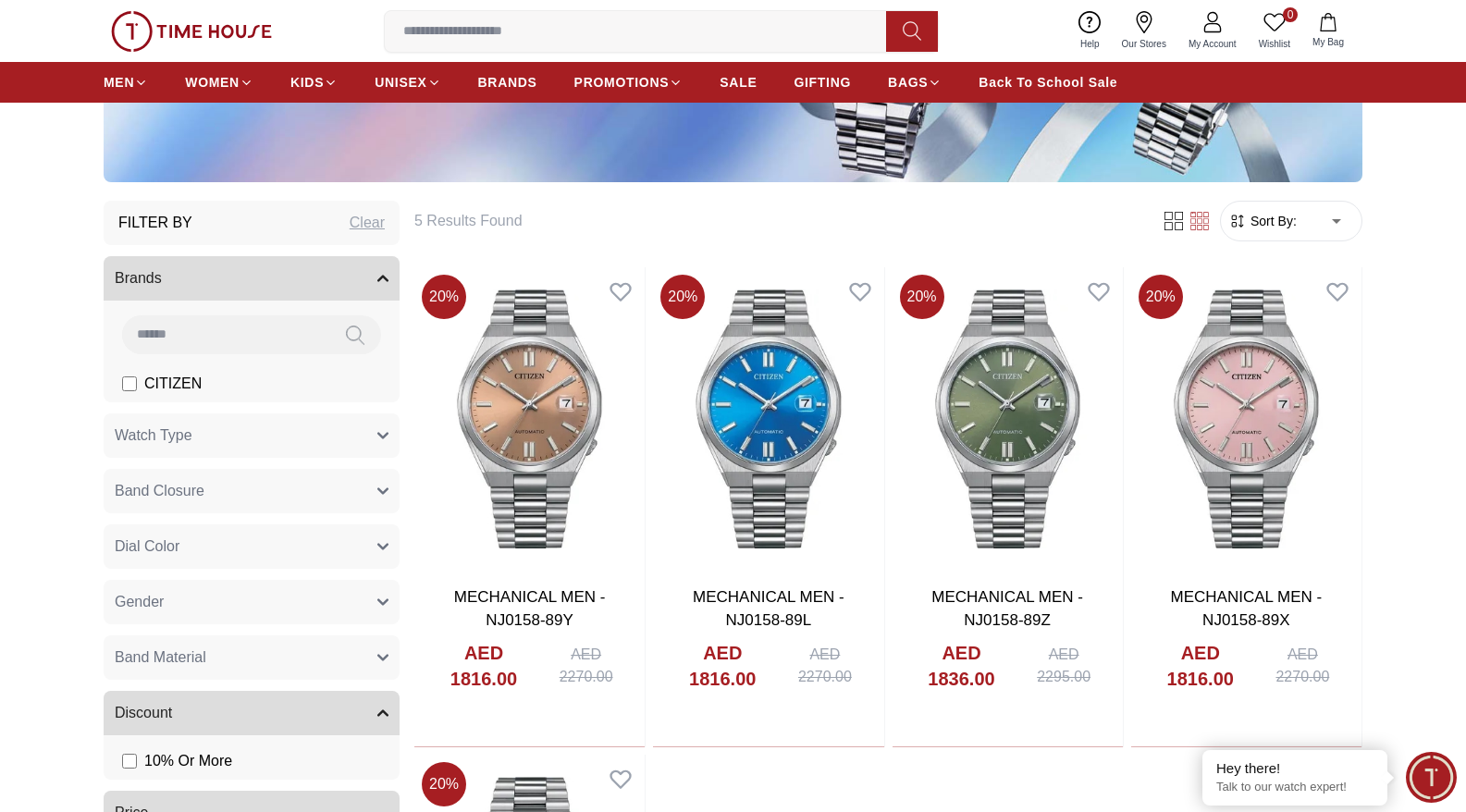
scroll to position [504, 0]
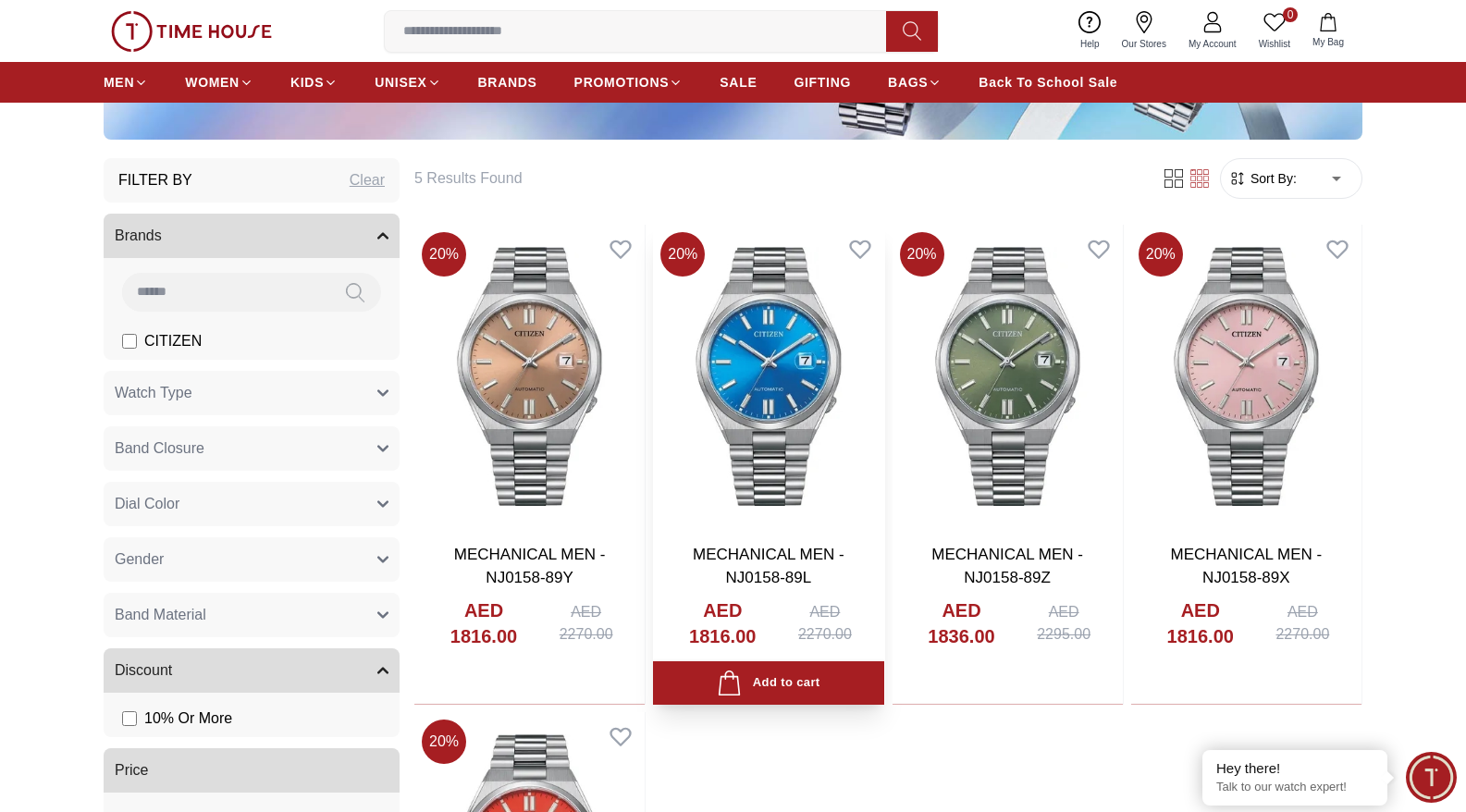
click at [742, 403] on img at bounding box center [768, 376] width 231 height 303
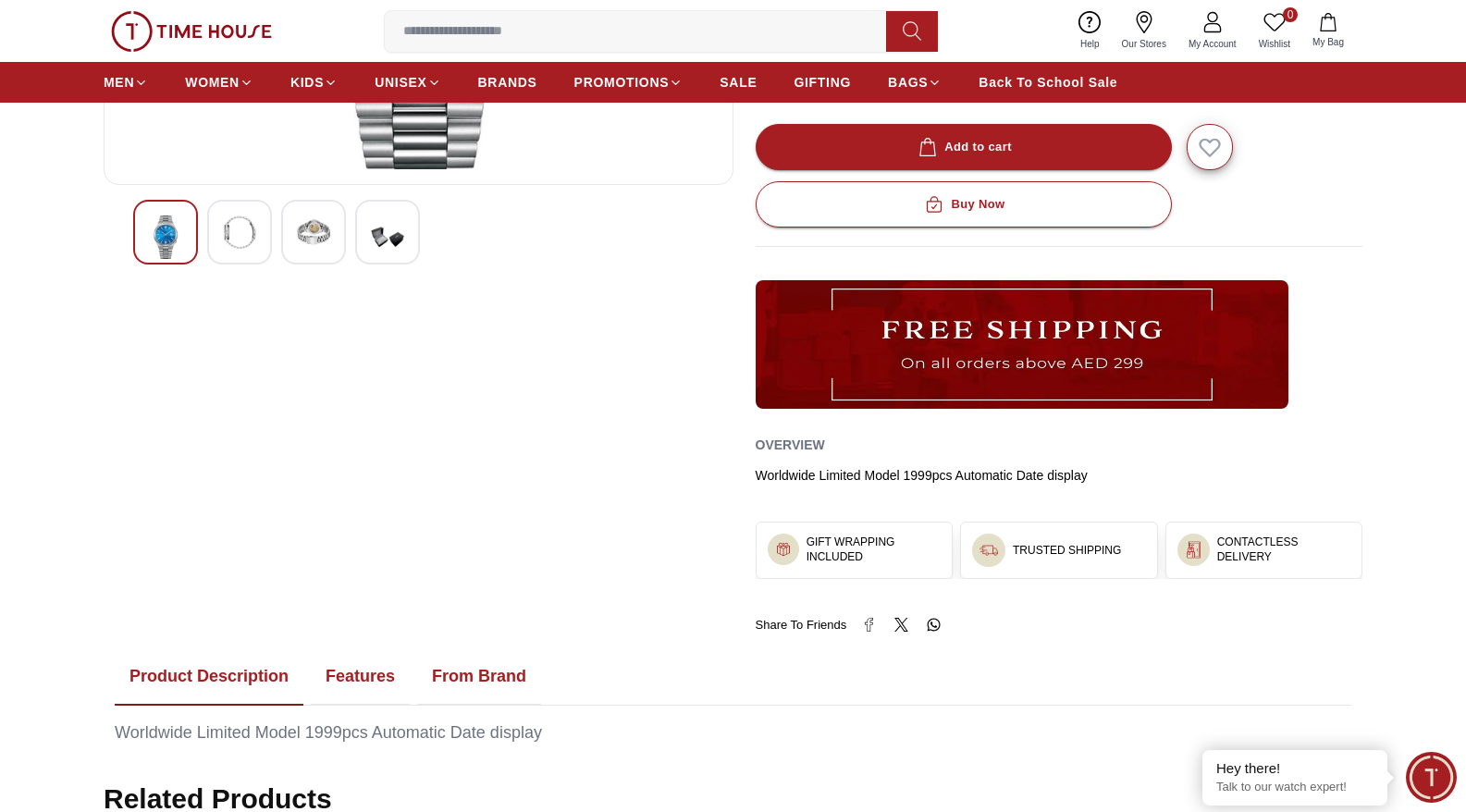
scroll to position [862, 0]
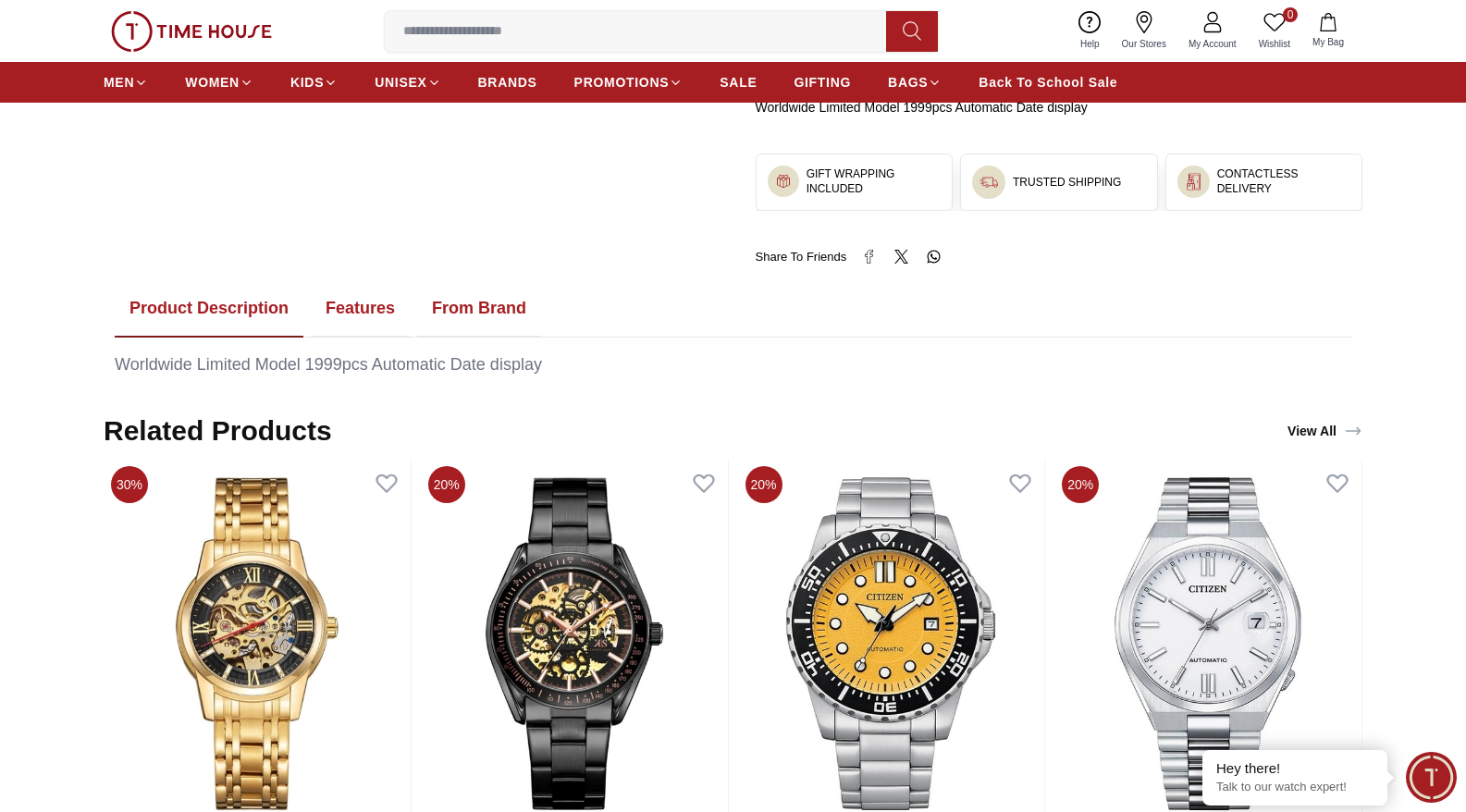
click at [370, 301] on button "Features" at bounding box center [361, 309] width 99 height 58
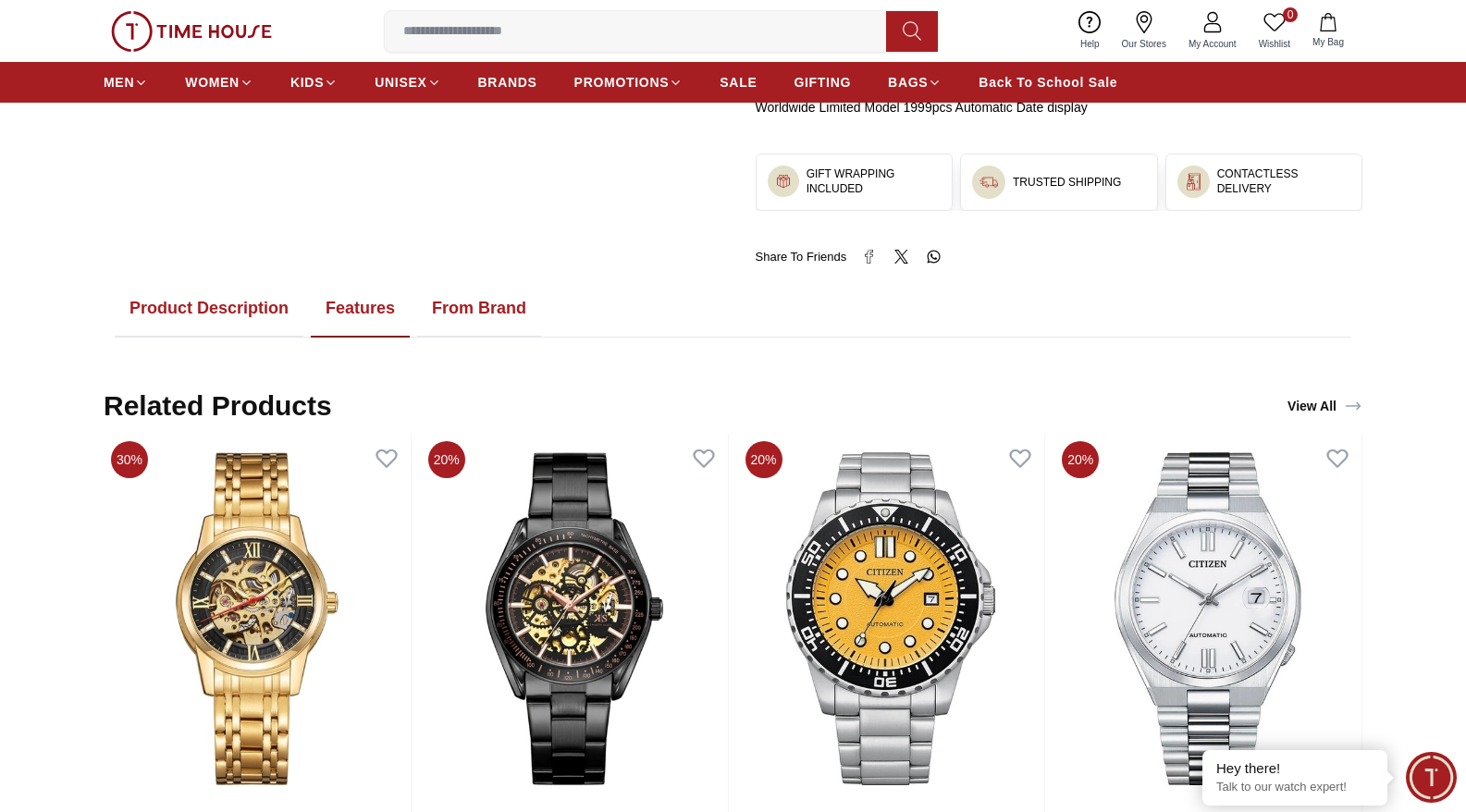
click at [370, 301] on button "Features" at bounding box center [361, 309] width 99 height 58
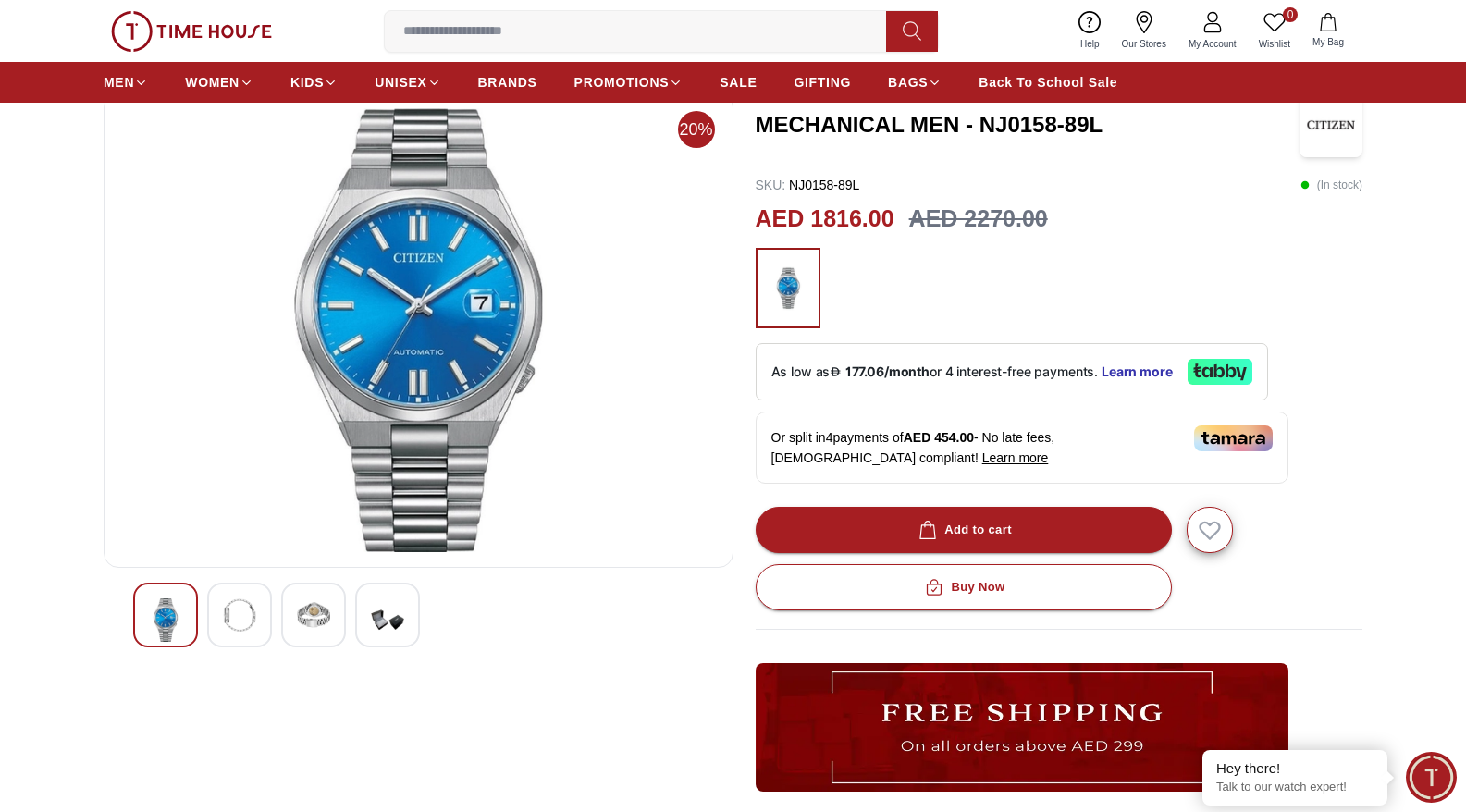
scroll to position [0, 0]
